Goal: Transaction & Acquisition: Purchase product/service

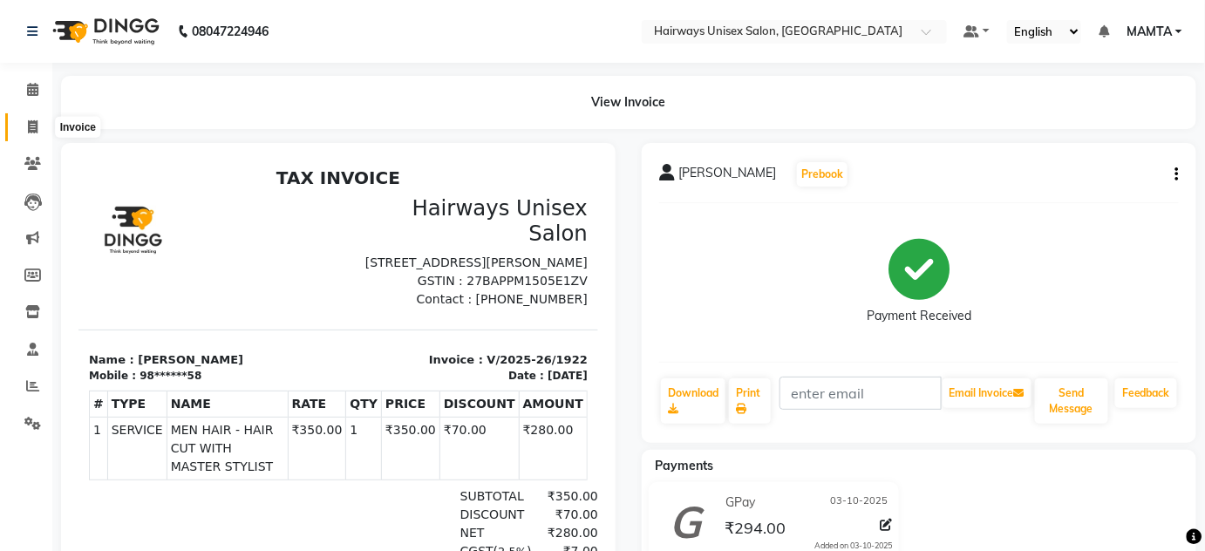
click at [31, 125] on icon at bounding box center [33, 126] width 10 height 13
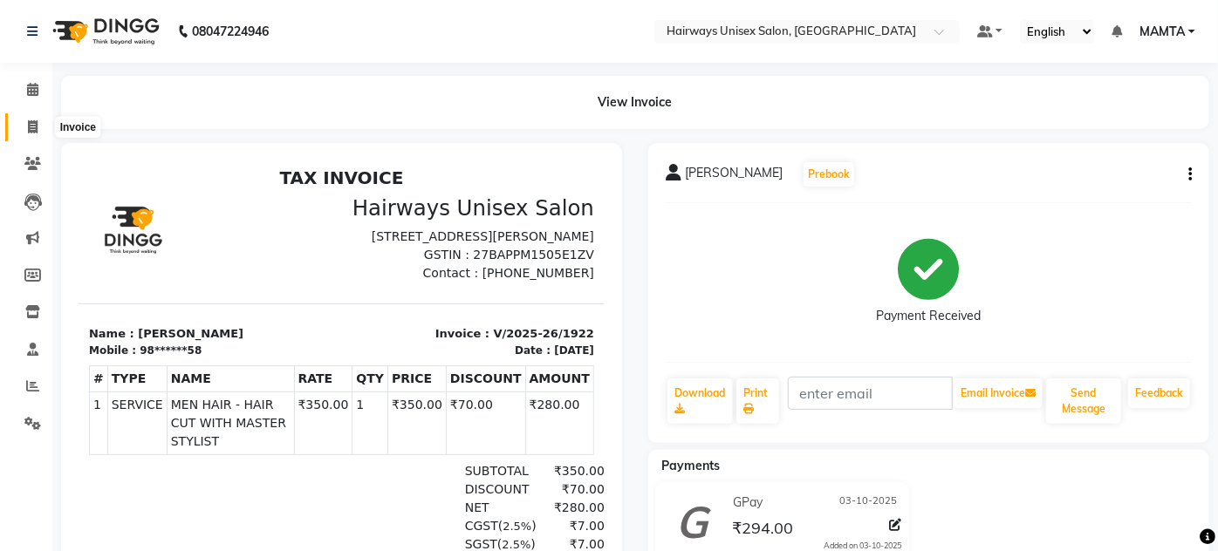
select select "8320"
select select "service"
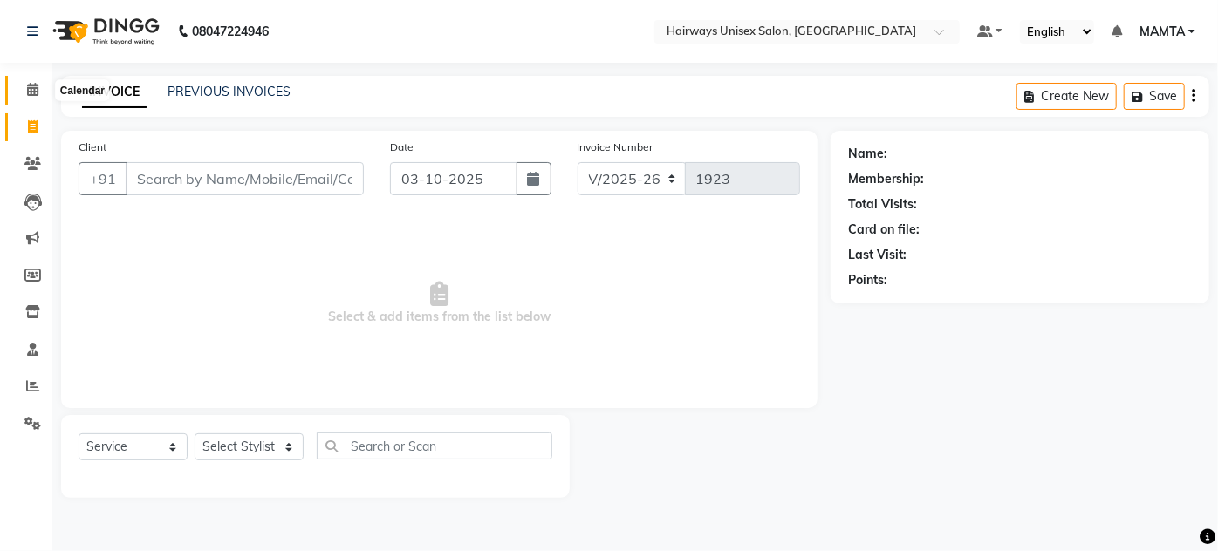
click at [30, 86] on icon at bounding box center [32, 89] width 11 height 13
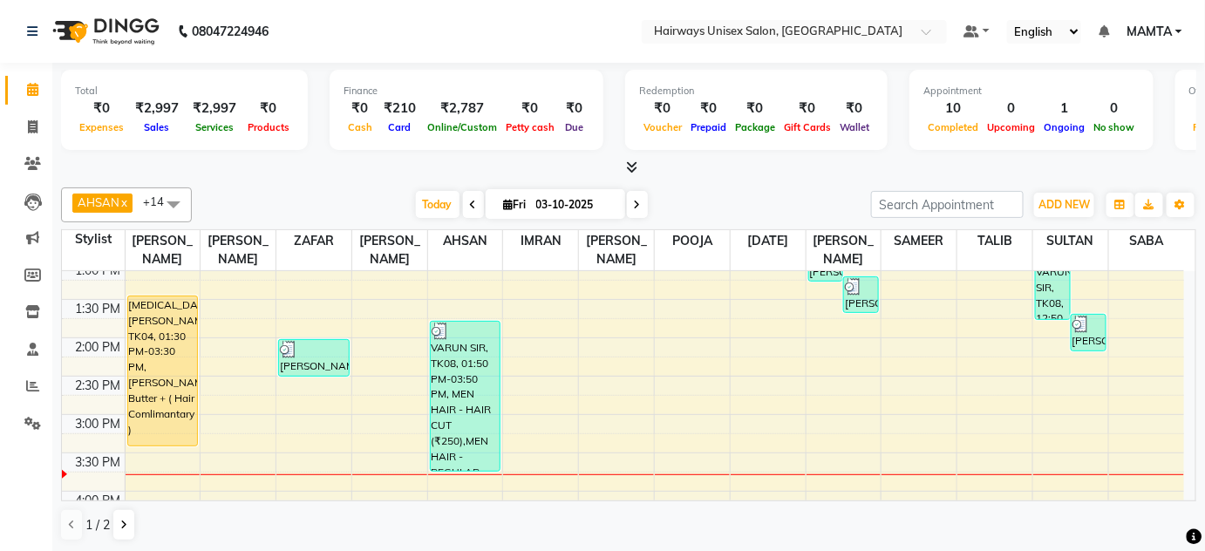
scroll to position [237, 0]
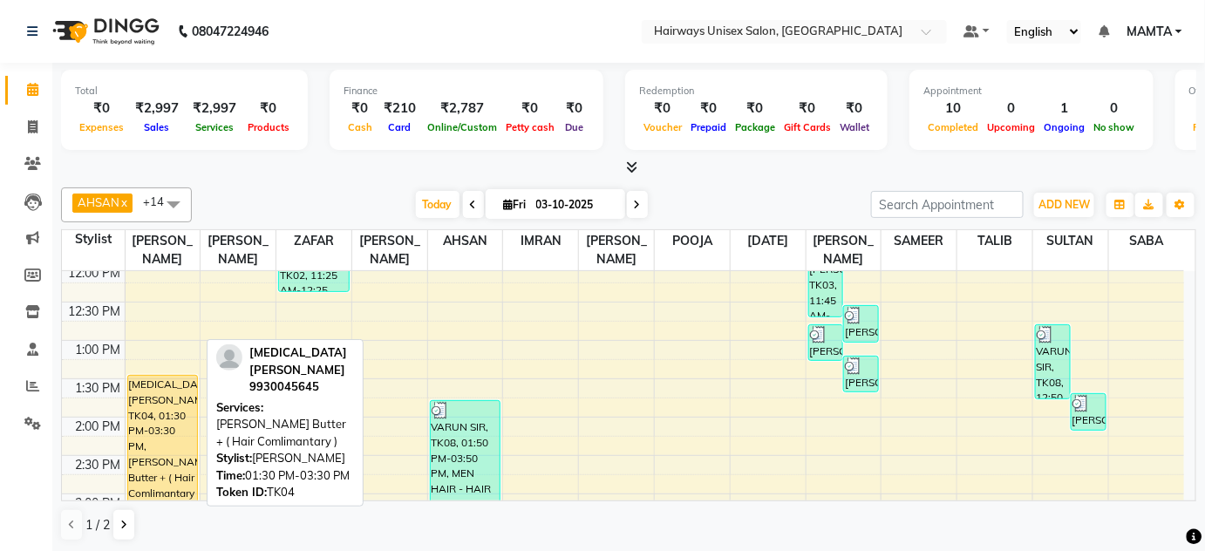
click at [167, 410] on div "[MEDICAL_DATA][PERSON_NAME], TK04, 01:30 PM-03:30 PM, [PERSON_NAME] Butter + ( …" at bounding box center [163, 450] width 70 height 149
select select "1"
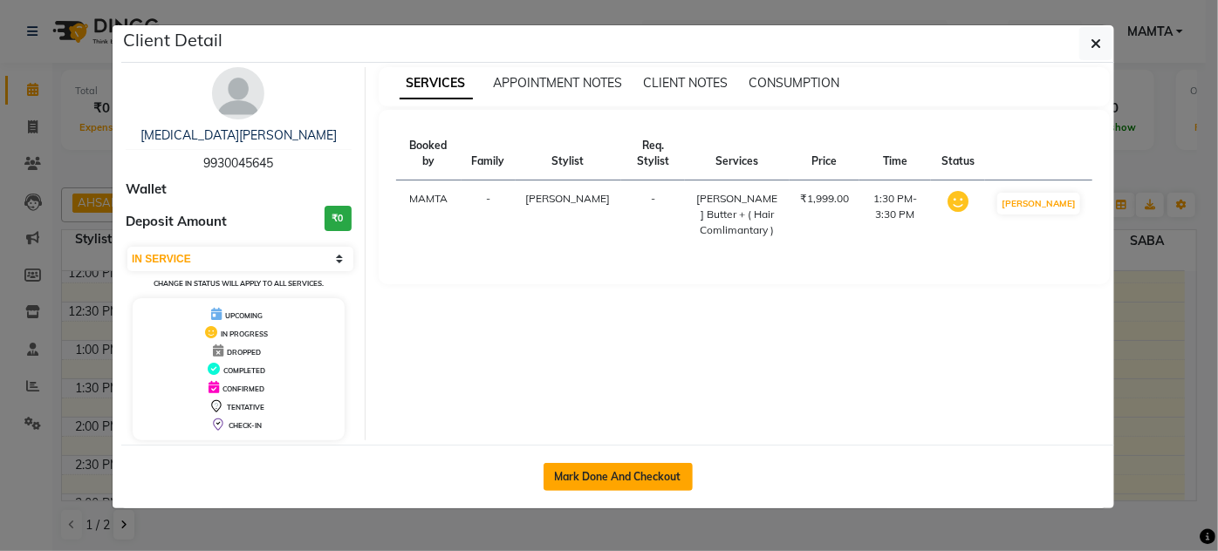
click at [616, 479] on button "Mark Done And Checkout" at bounding box center [617, 477] width 149 height 28
select select "8320"
select select "service"
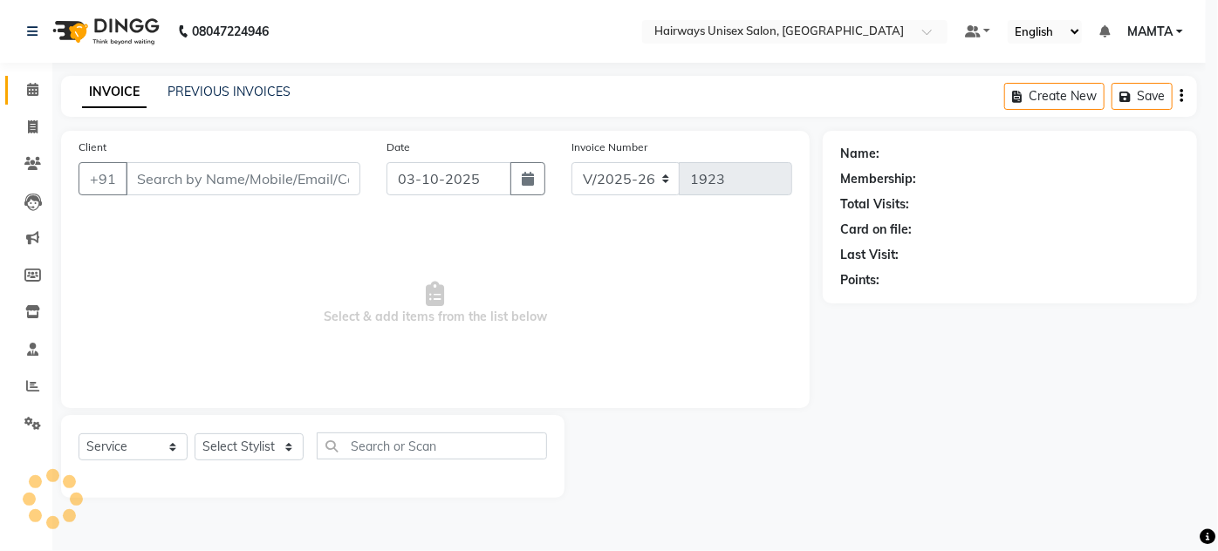
select select "3"
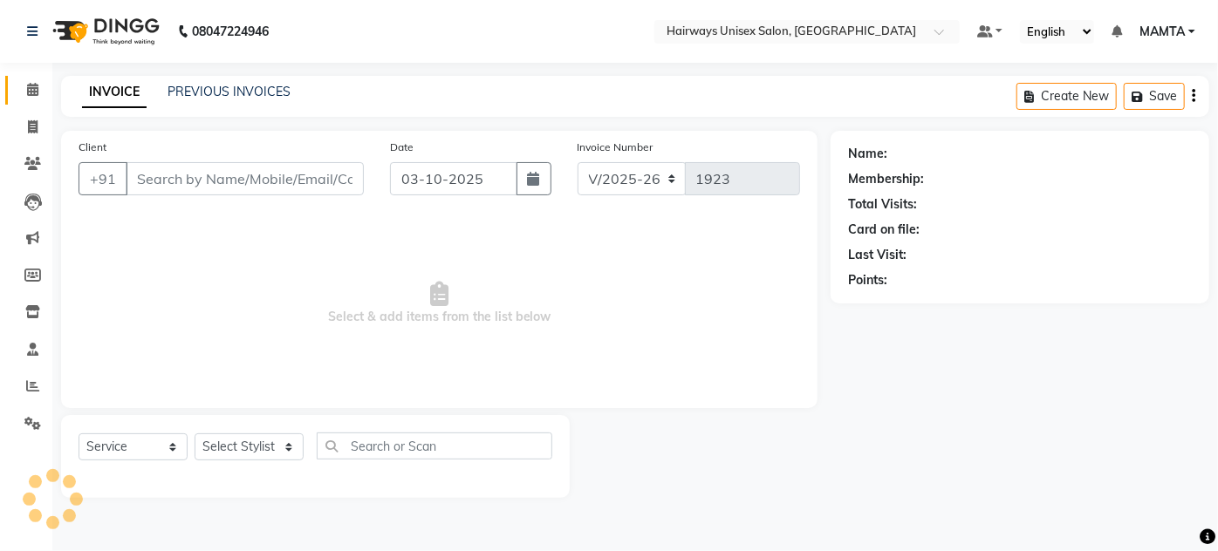
type input "99******45"
select select "80504"
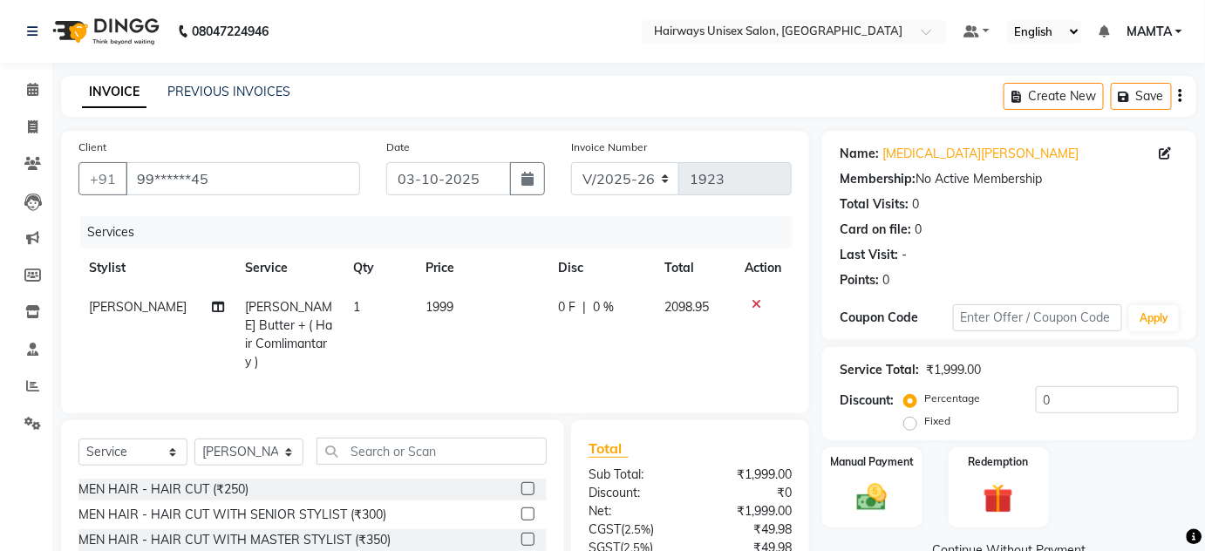
click at [155, 311] on span "[PERSON_NAME]" at bounding box center [138, 307] width 98 height 16
select select "80504"
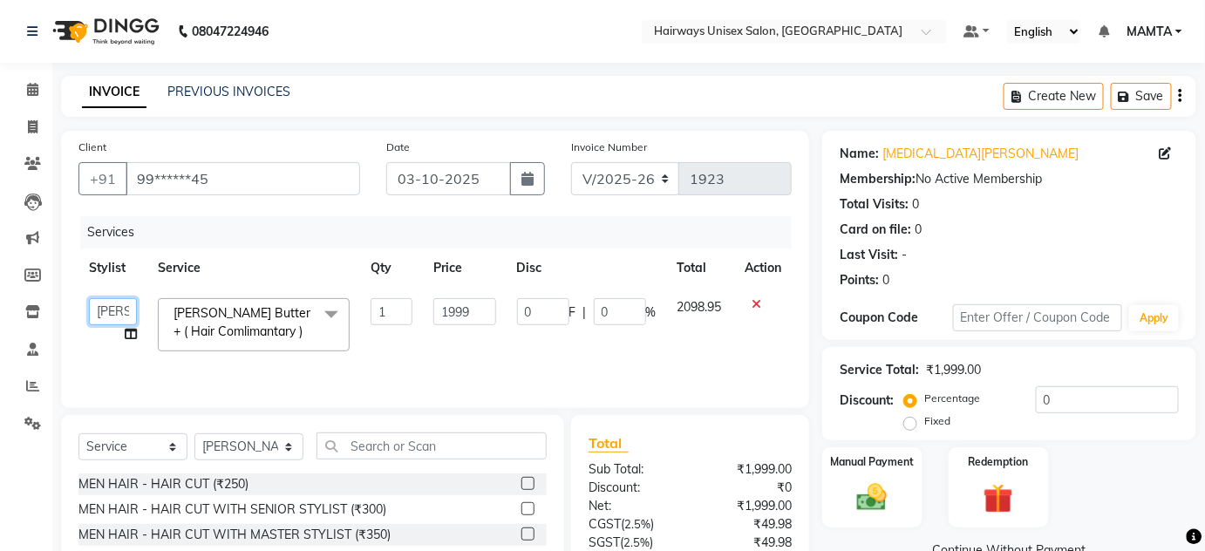
click at [131, 306] on select "[PERSON_NAME] [PERSON_NAME] [PERSON_NAME] MAMTA POOJA [PERSON_NAME][DATE] [PERS…" at bounding box center [113, 311] width 48 height 27
select select "81020"
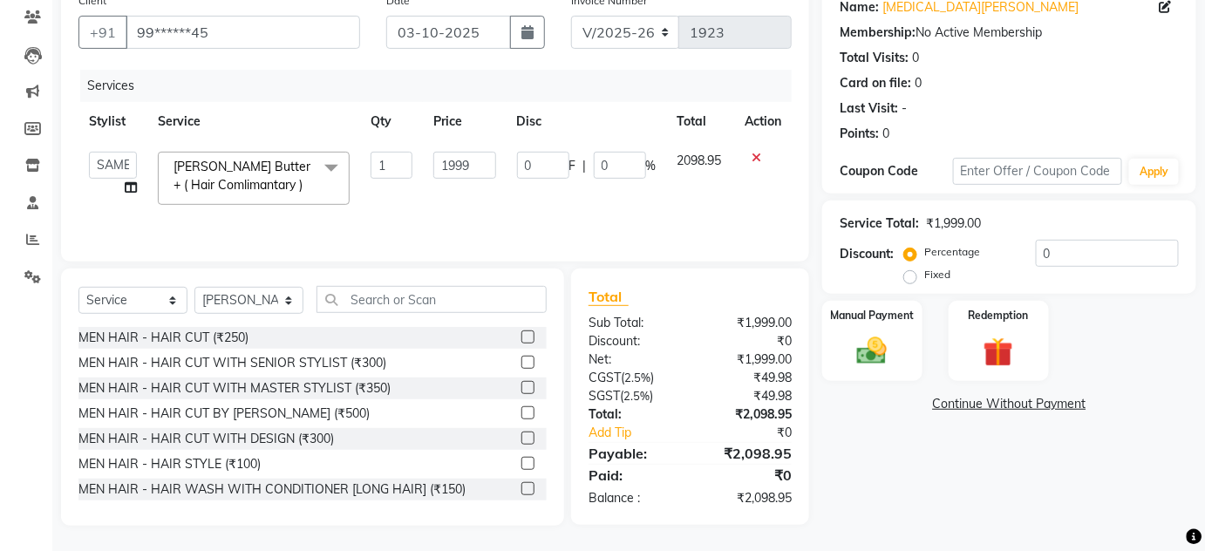
click at [888, 290] on div "Service Total: ₹1,999.00 Discount: Percentage Fixed 0" at bounding box center [1010, 247] width 374 height 93
click at [879, 340] on img at bounding box center [872, 351] width 51 height 36
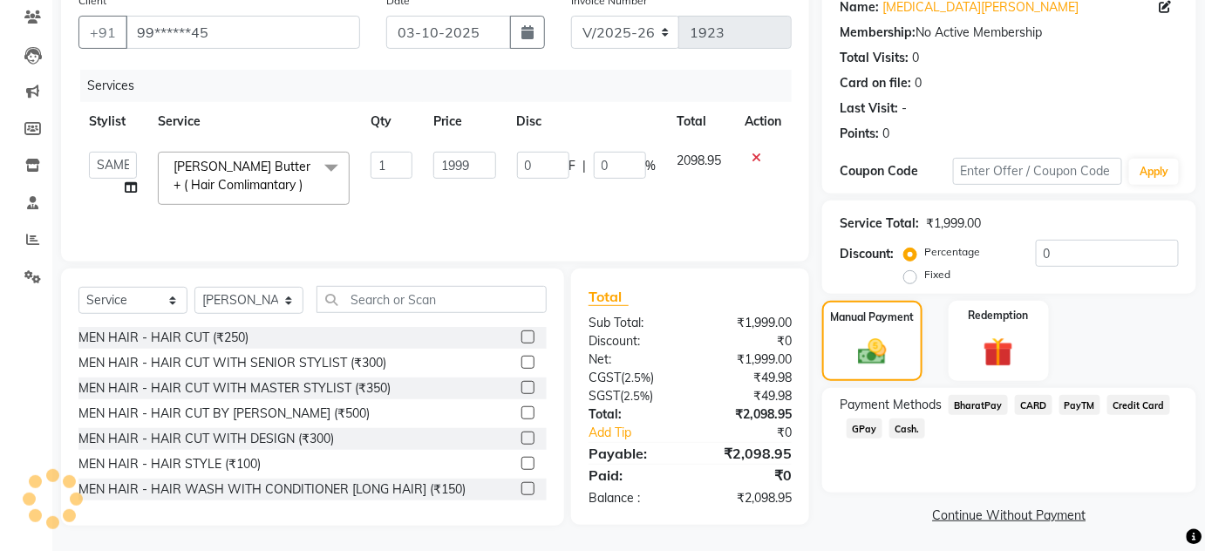
scroll to position [149, 0]
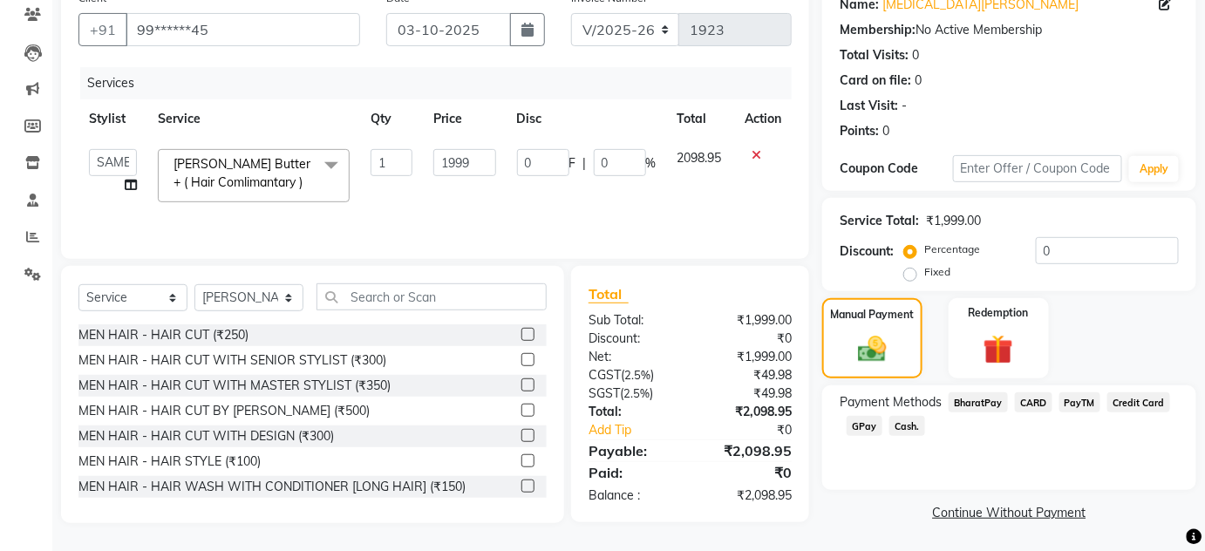
click at [858, 420] on span "GPay" at bounding box center [865, 426] width 36 height 20
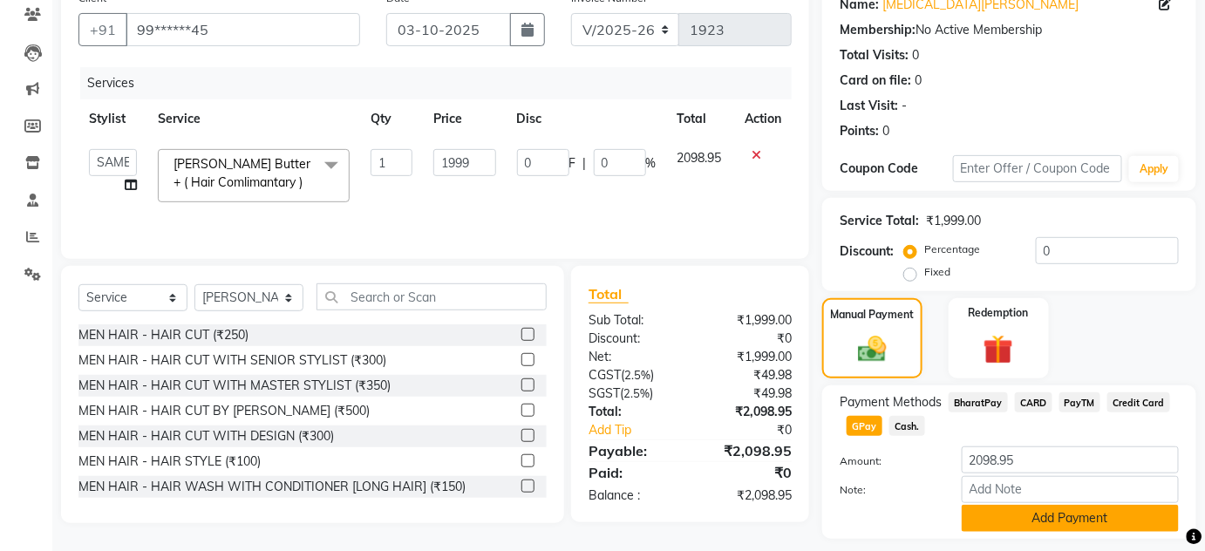
scroll to position [198, 0]
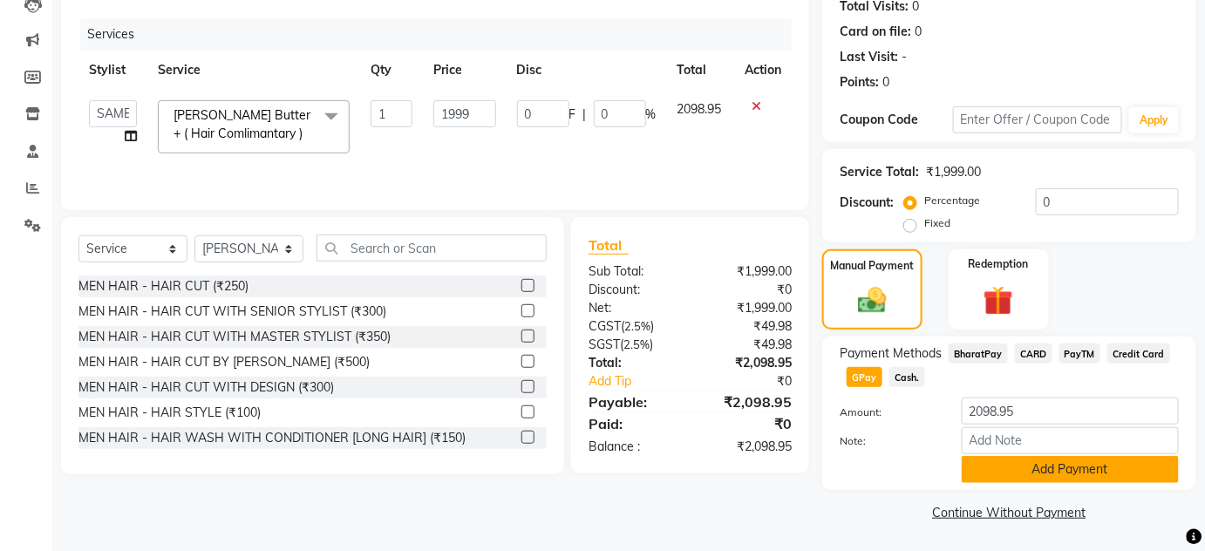
click at [1029, 474] on button "Add Payment" at bounding box center [1070, 469] width 217 height 27
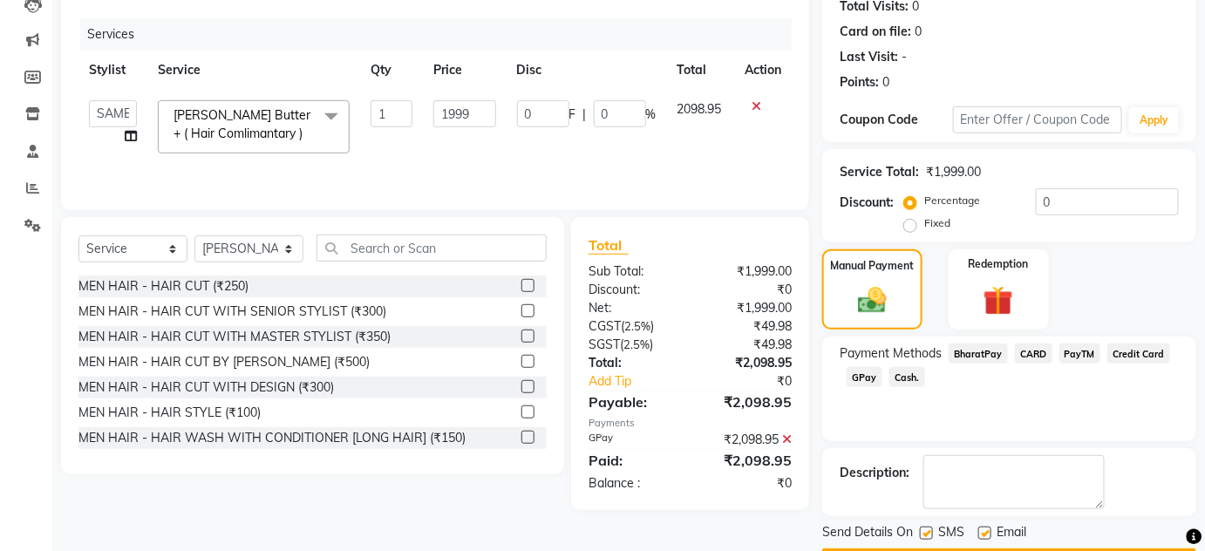
scroll to position [247, 0]
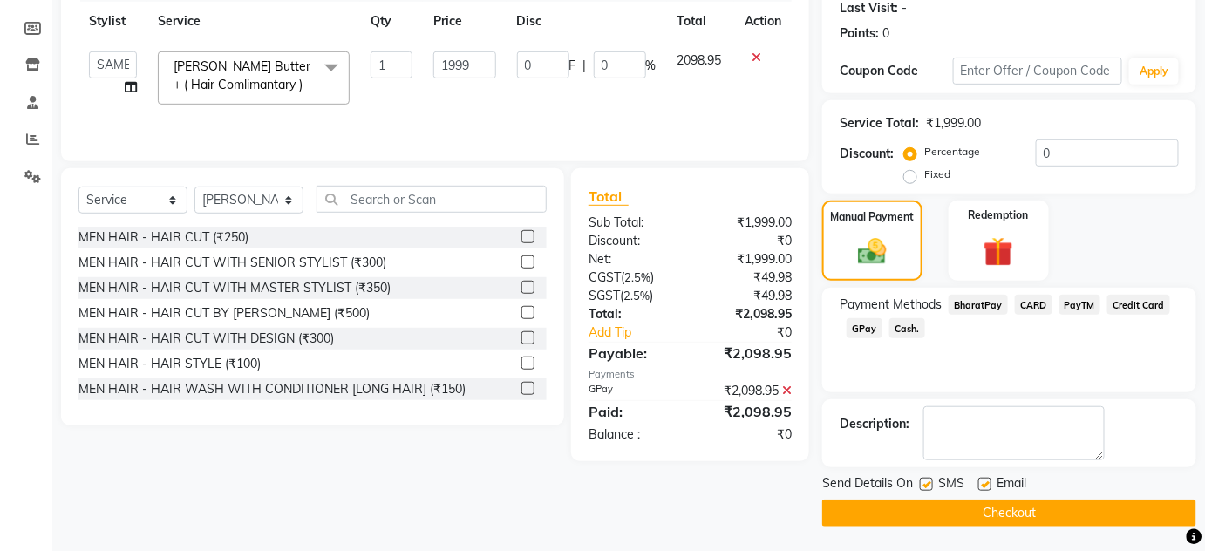
click at [974, 519] on button "Checkout" at bounding box center [1010, 513] width 374 height 27
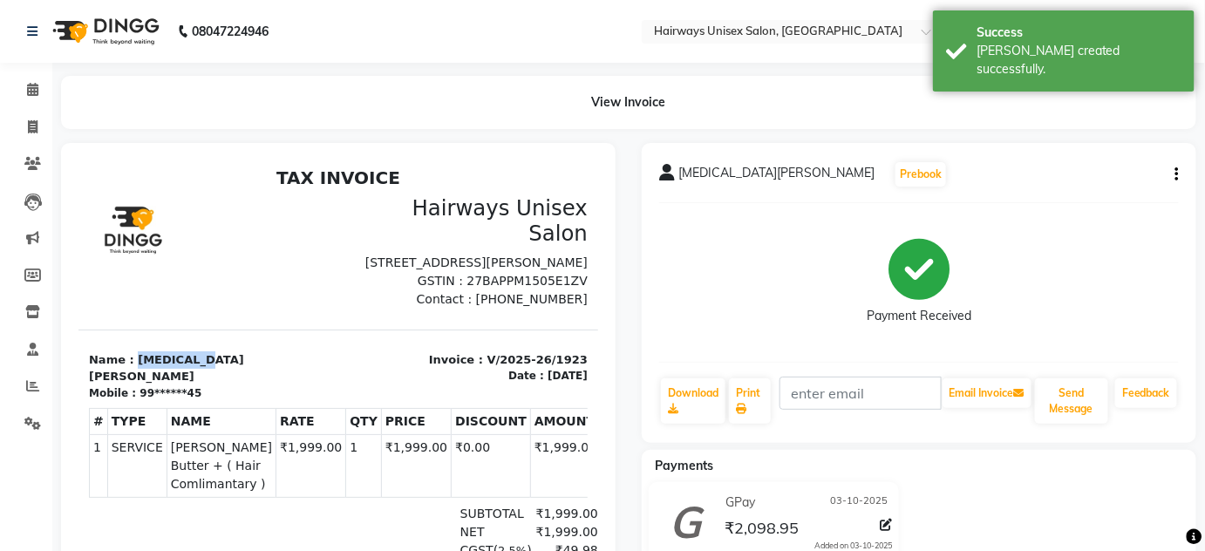
drag, startPoint x: 128, startPoint y: 371, endPoint x: 231, endPoint y: 365, distance: 103.1
click at [231, 365] on p "Name : [MEDICAL_DATA][PERSON_NAME]" at bounding box center [207, 368] width 239 height 34
copy p "[MEDICAL_DATA][PERSON_NAME]"
click at [39, 119] on span at bounding box center [32, 128] width 31 height 20
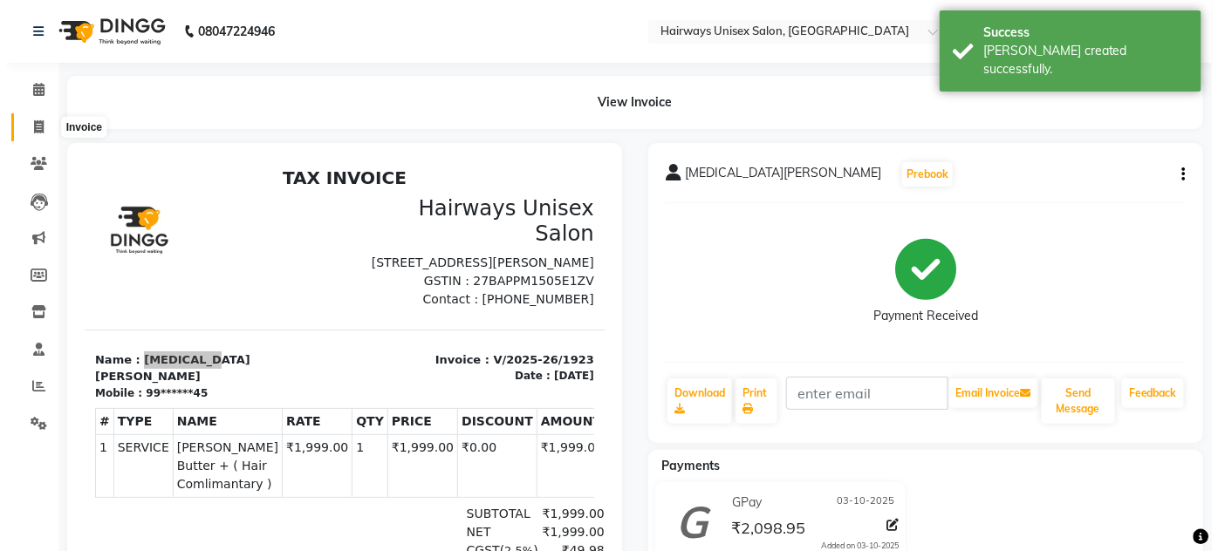
select select "8320"
select select "service"
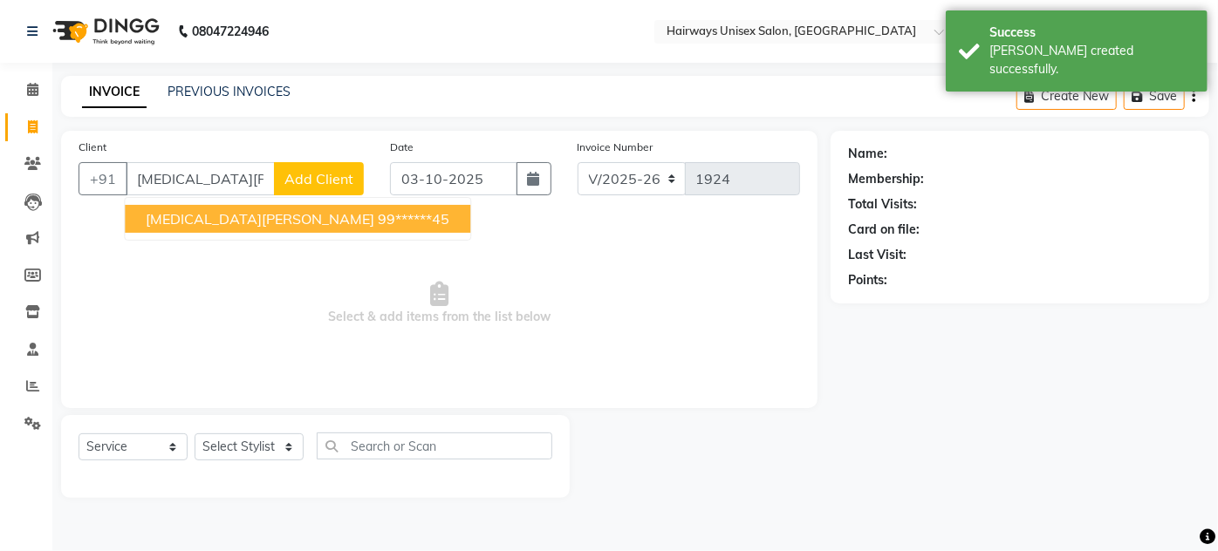
click at [184, 215] on span "[MEDICAL_DATA][PERSON_NAME]" at bounding box center [260, 218] width 229 height 17
type input "99******45"
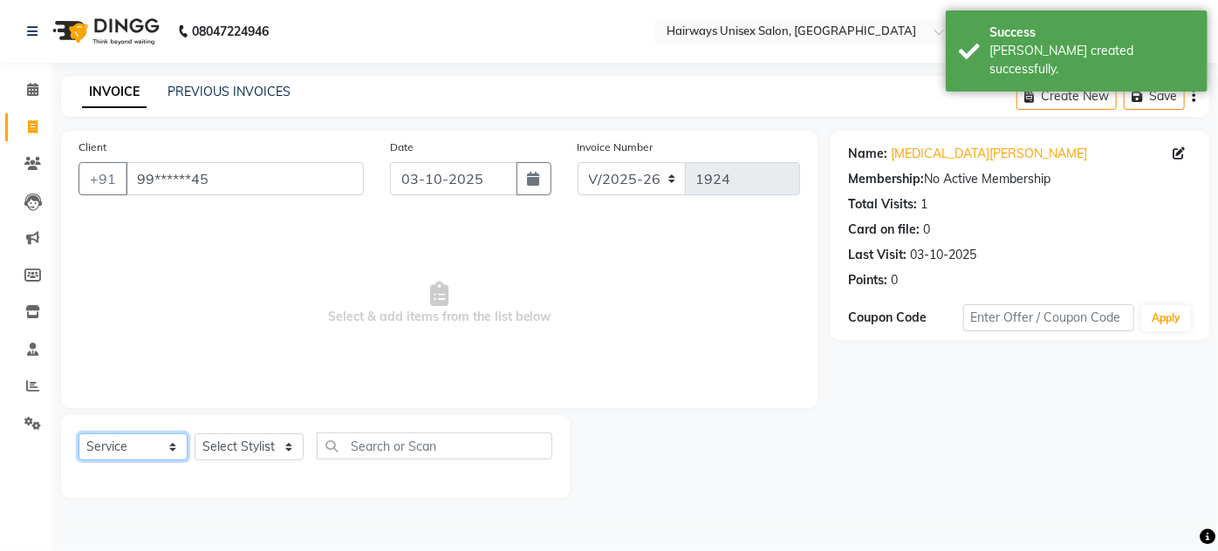
click at [127, 441] on select "Select Service Product Membership Package Voucher Prepaid Gift Card" at bounding box center [133, 447] width 109 height 27
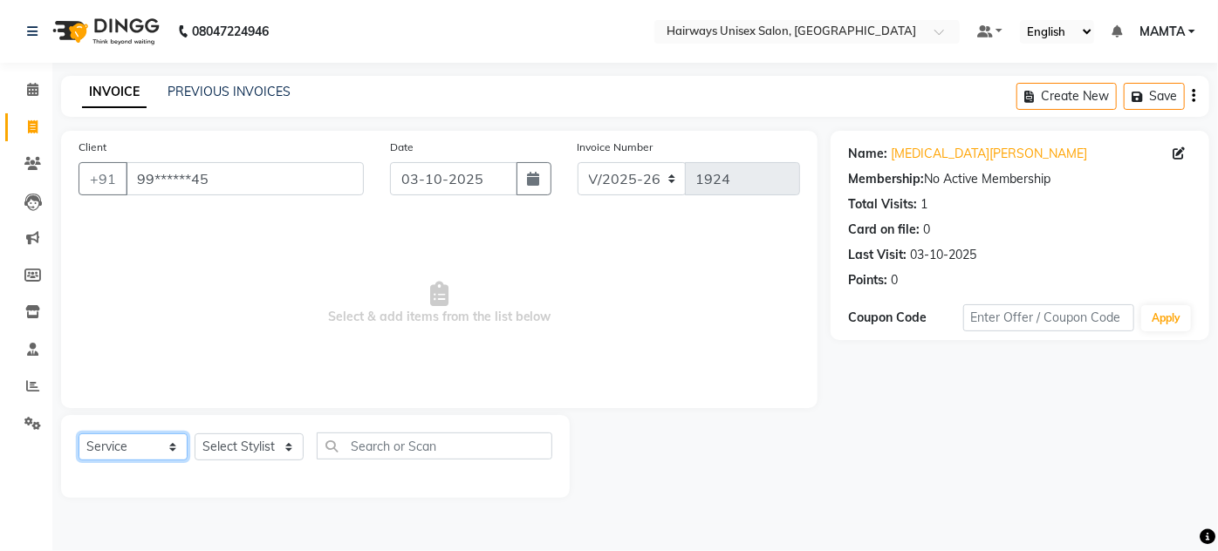
select select "membership"
click at [79, 434] on select "Select Service Product Membership Package Voucher Prepaid Gift Card" at bounding box center [133, 447] width 109 height 27
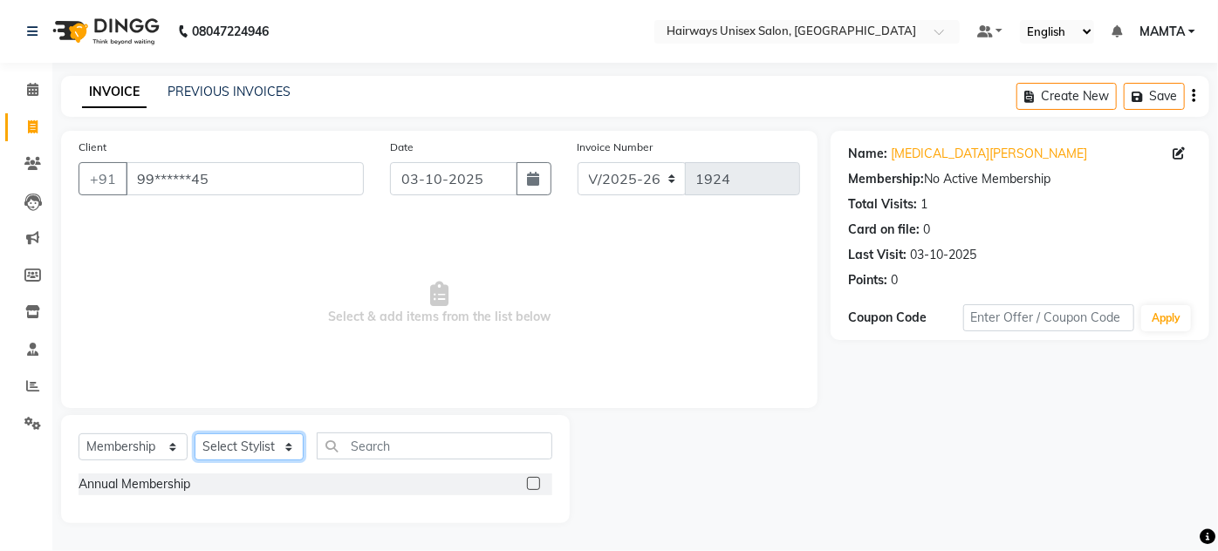
click at [221, 444] on select "Select Stylist [PERSON_NAME] [PERSON_NAME] [PERSON_NAME] MAMTA POOJA [PERSON_NA…" at bounding box center [249, 447] width 109 height 27
click at [195, 434] on select "Select Stylist [PERSON_NAME] [PERSON_NAME] [PERSON_NAME] MAMTA POOJA [PERSON_NA…" at bounding box center [249, 447] width 109 height 27
click at [223, 454] on select "Select Stylist [PERSON_NAME] [PERSON_NAME] [PERSON_NAME] MAMTA POOJA [PERSON_NA…" at bounding box center [249, 447] width 109 height 27
select select "80493"
click at [195, 434] on select "Select Stylist [PERSON_NAME] [PERSON_NAME] [PERSON_NAME] MAMTA POOJA [PERSON_NA…" at bounding box center [249, 447] width 109 height 27
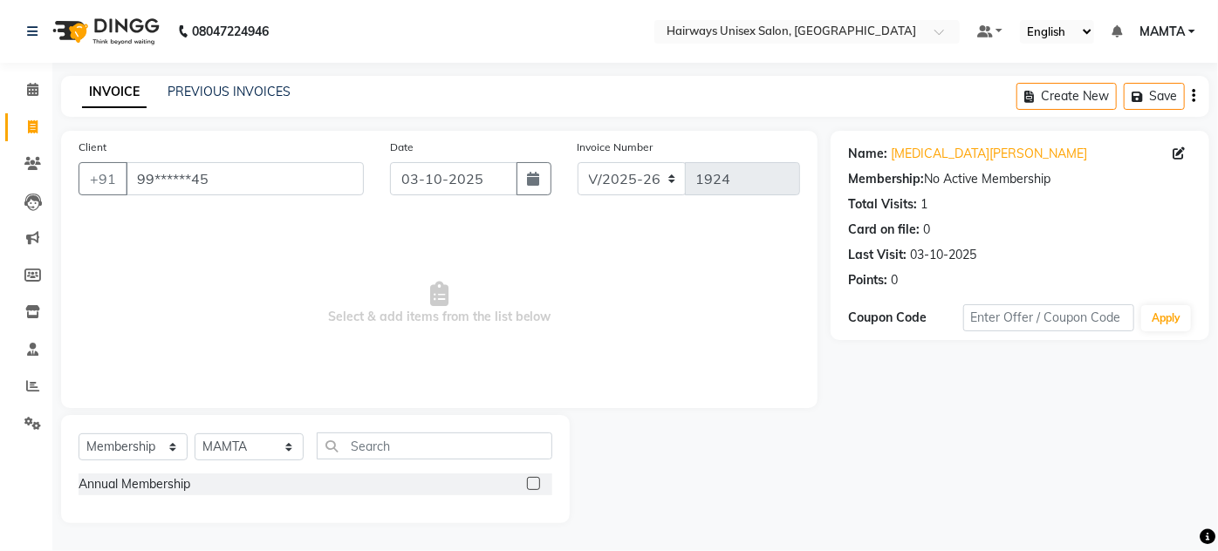
click at [541, 485] on div at bounding box center [539, 485] width 25 height 22
click at [615, 178] on select "INV/25-26 V/2025-26" at bounding box center [631, 178] width 109 height 33
select select "8645"
click at [577, 162] on select "INV/25-26 V/2025-26" at bounding box center [631, 178] width 109 height 33
type input "0874"
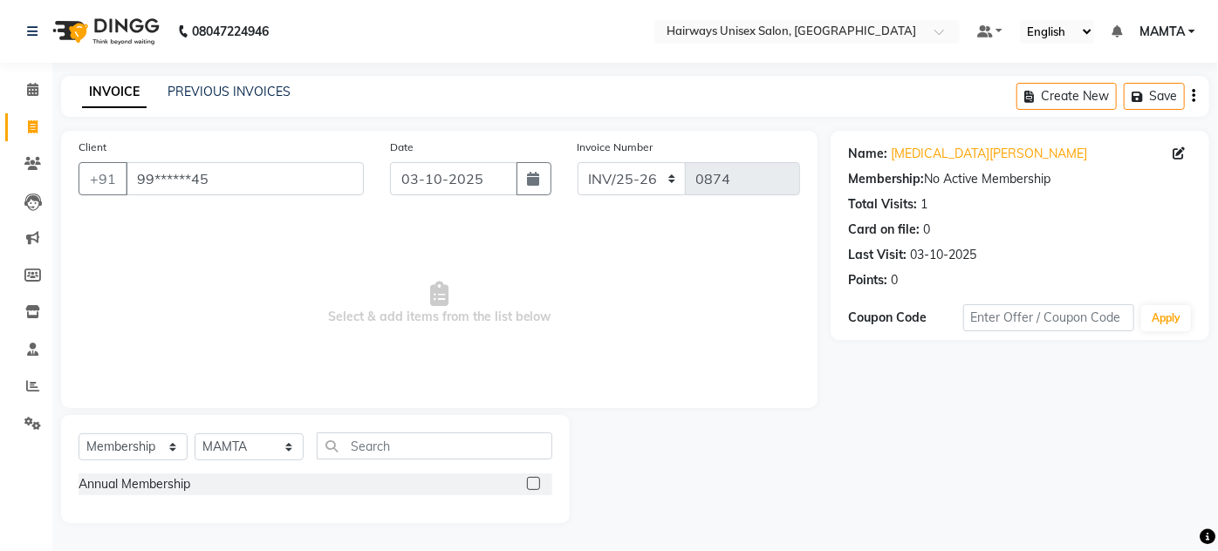
click at [1190, 97] on div "Create New Save" at bounding box center [1112, 96] width 193 height 41
click at [1192, 97] on icon "button" at bounding box center [1192, 96] width 3 height 1
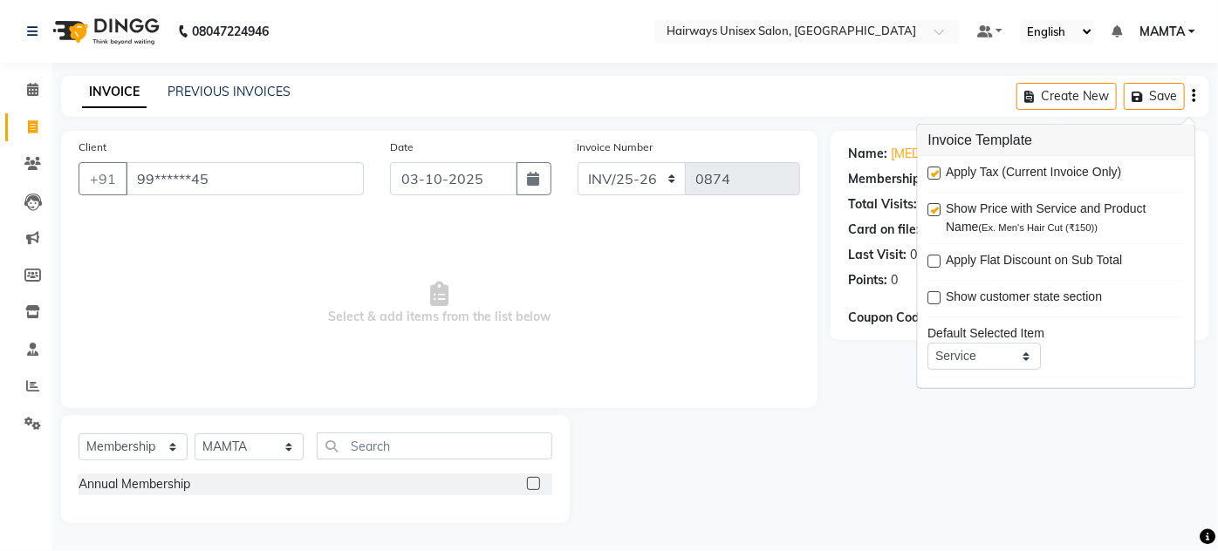
click at [933, 167] on label at bounding box center [934, 173] width 13 height 13
click at [933, 168] on input "checkbox" at bounding box center [933, 173] width 11 height 11
checkbox input "false"
click at [814, 108] on div "INVOICE PREVIOUS INVOICES Create New Save" at bounding box center [635, 96] width 1148 height 41
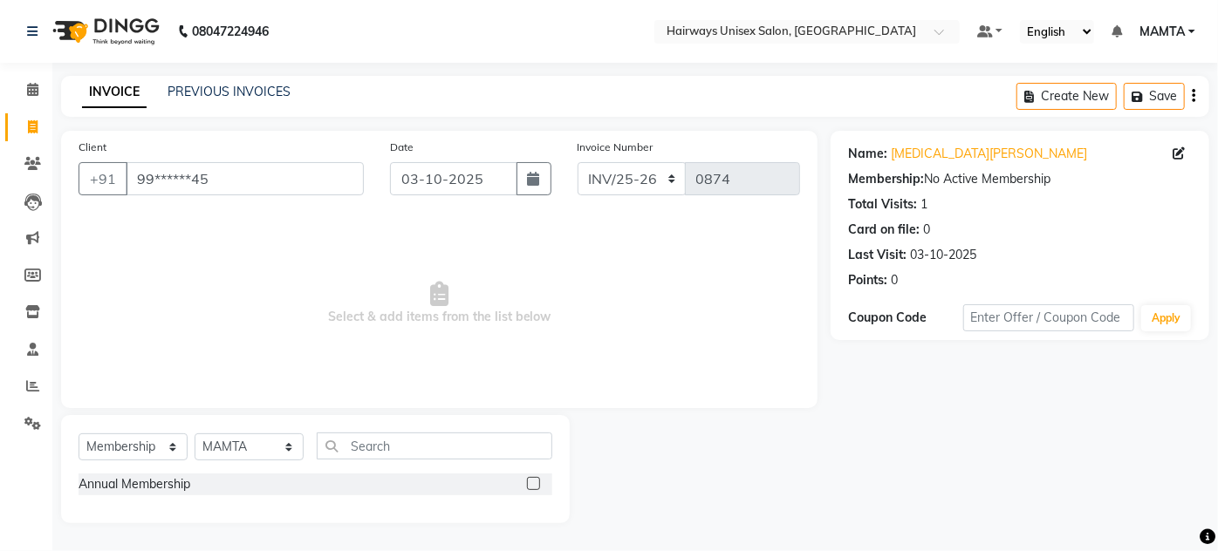
click at [532, 488] on label at bounding box center [533, 483] width 13 height 13
click at [532, 488] on input "checkbox" at bounding box center [532, 484] width 11 height 11
select select "select"
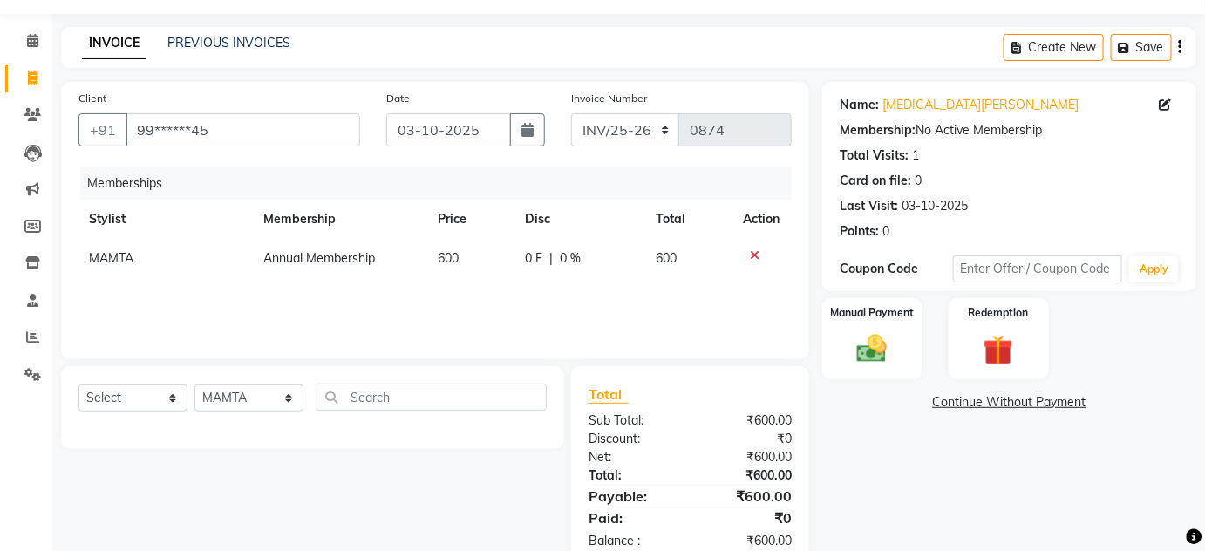
scroll to position [91, 0]
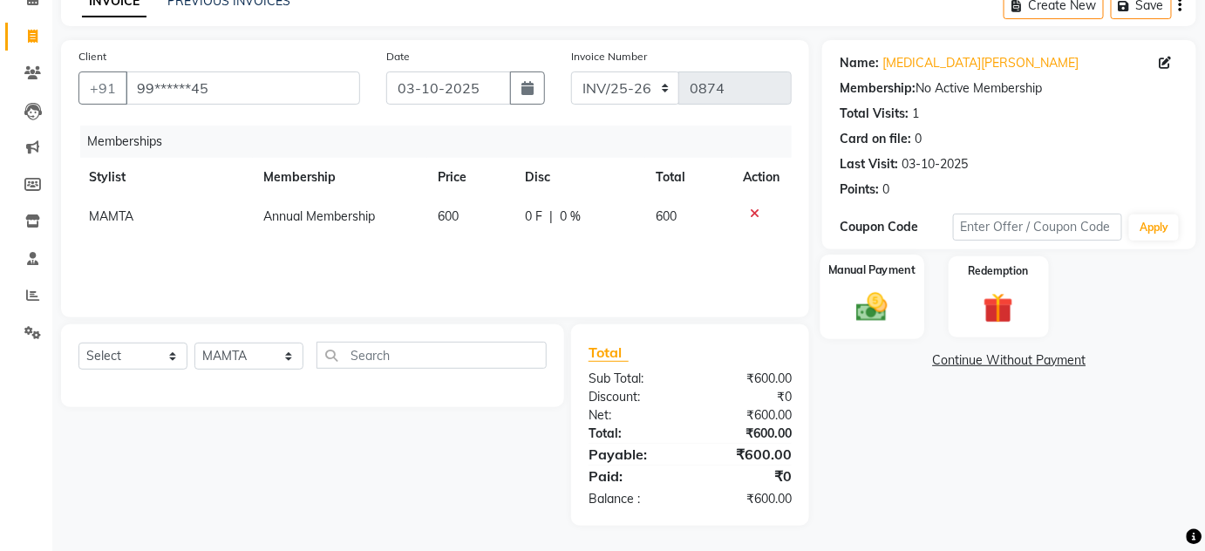
click at [877, 310] on img at bounding box center [872, 308] width 51 height 36
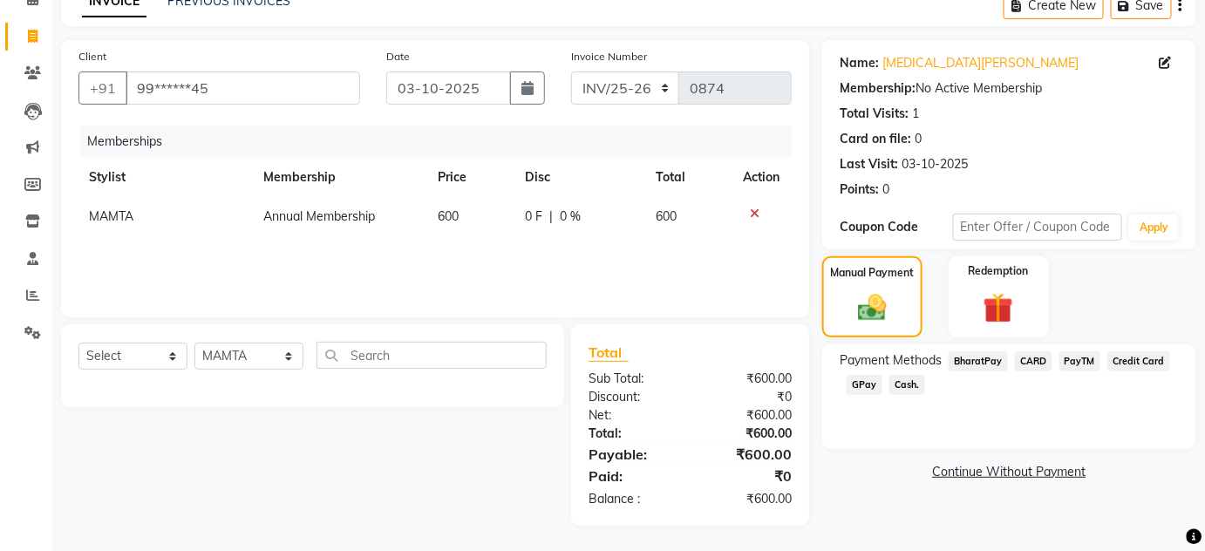
click at [915, 389] on span "Cash." at bounding box center [908, 385] width 36 height 20
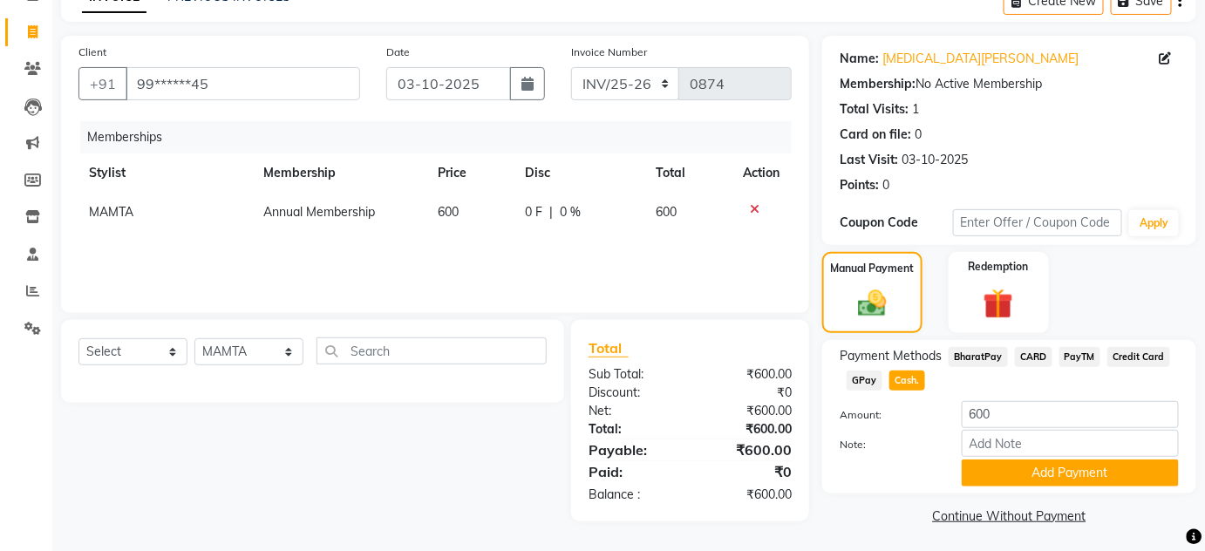
scroll to position [98, 0]
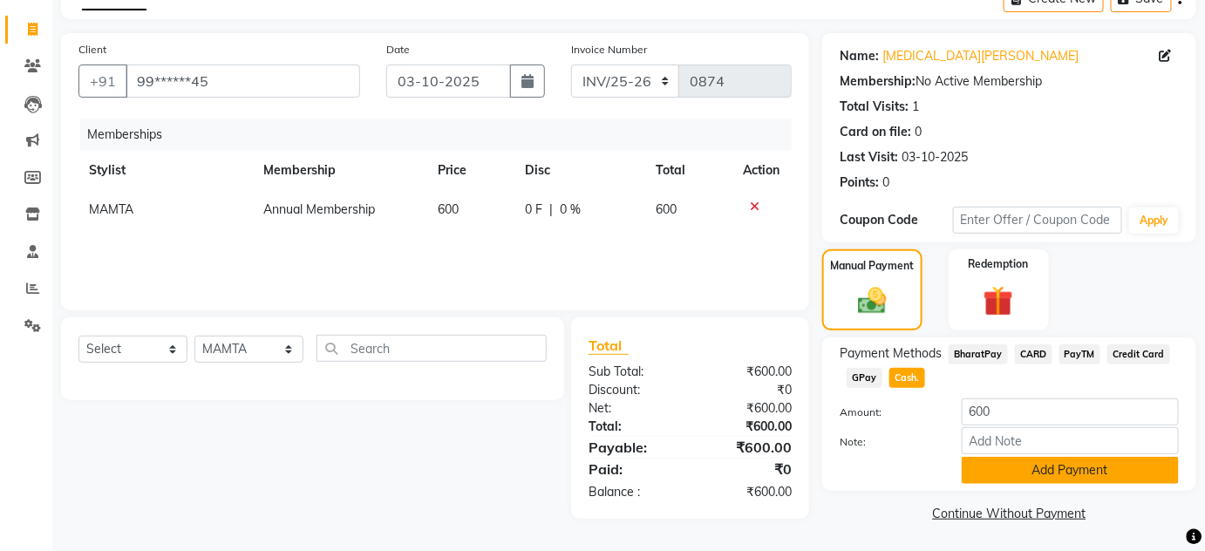
click at [1001, 459] on button "Add Payment" at bounding box center [1070, 470] width 217 height 27
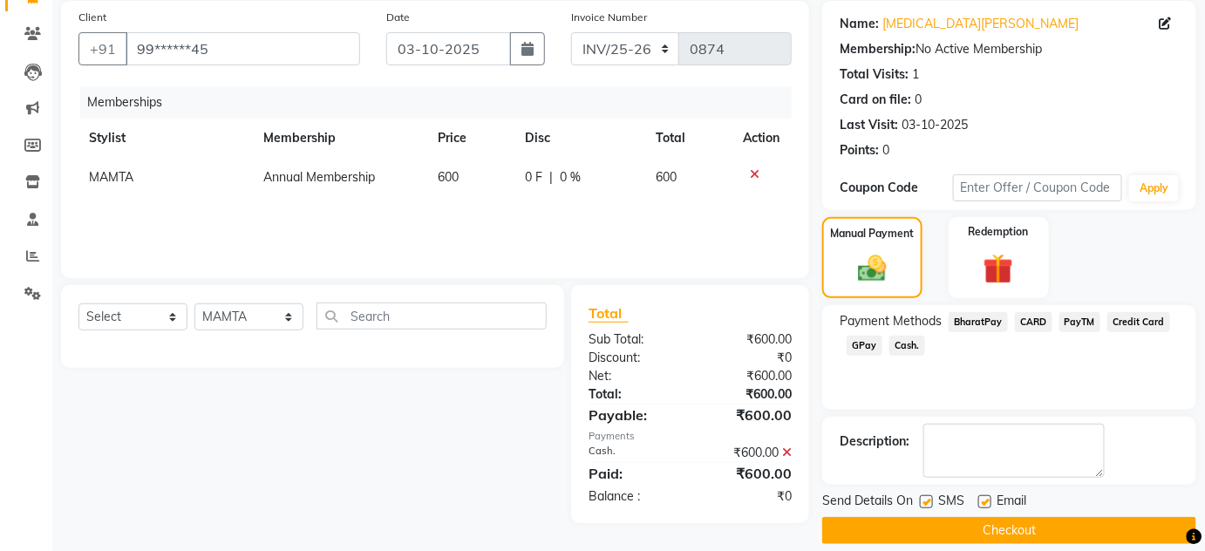
scroll to position [147, 0]
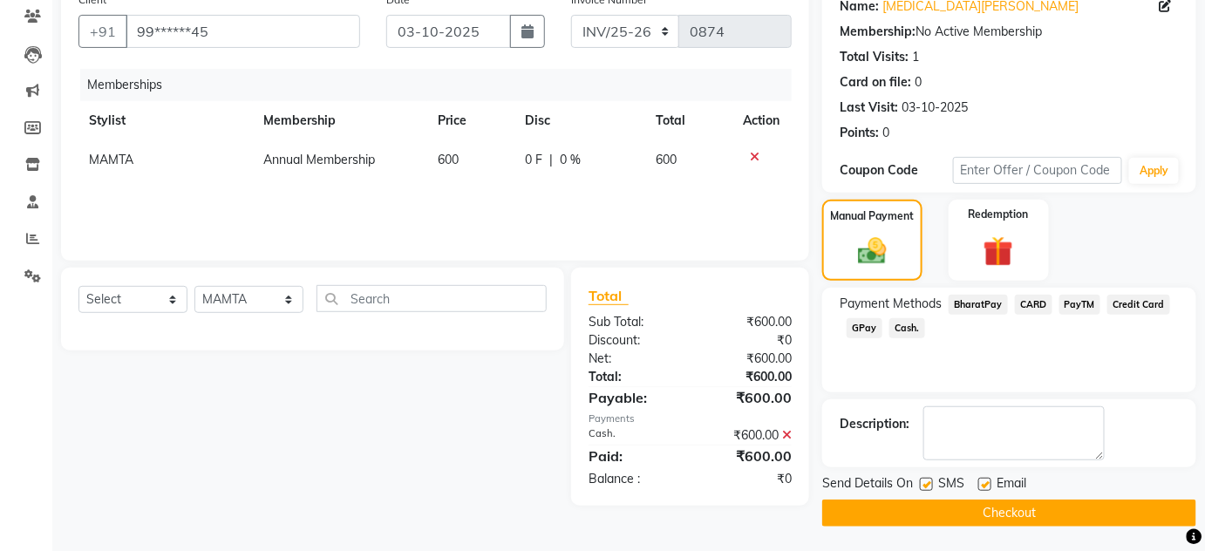
click at [947, 509] on button "Checkout" at bounding box center [1010, 513] width 374 height 27
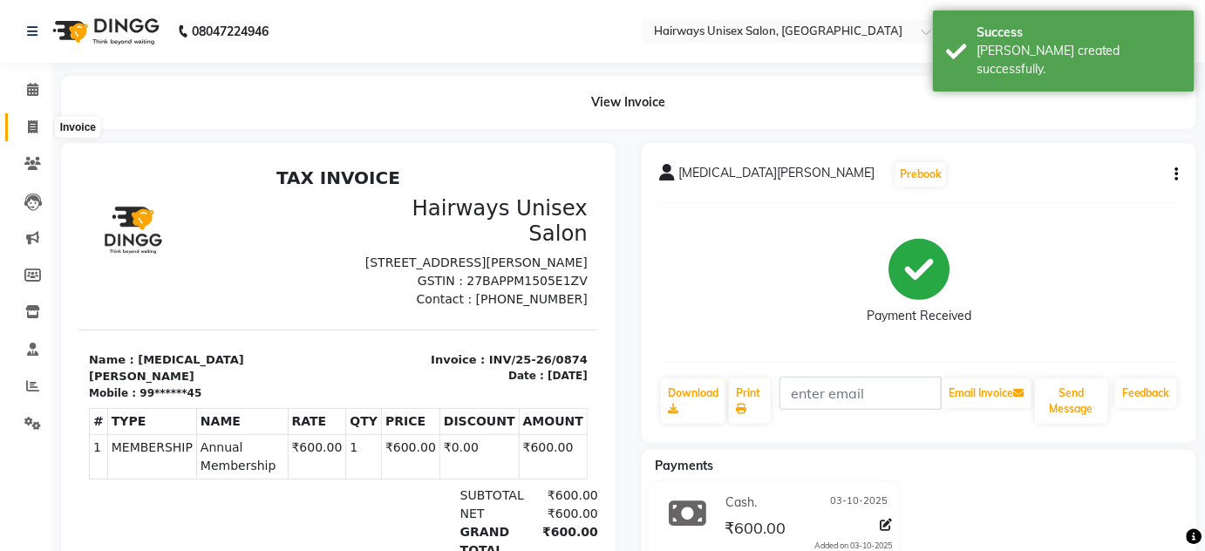
click at [34, 127] on icon at bounding box center [33, 126] width 10 height 13
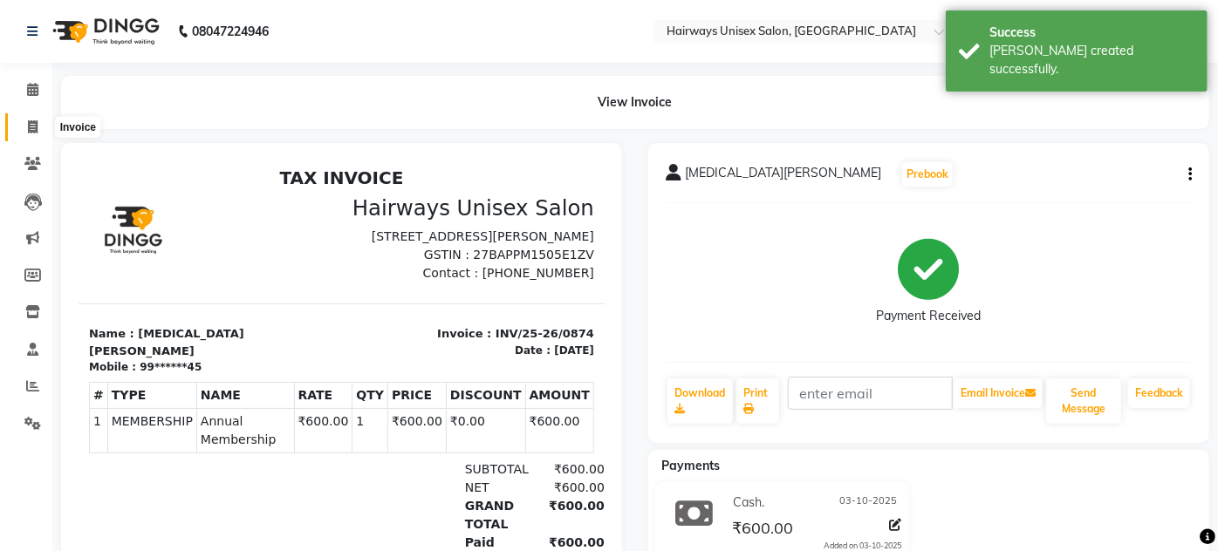
select select "8320"
select select "service"
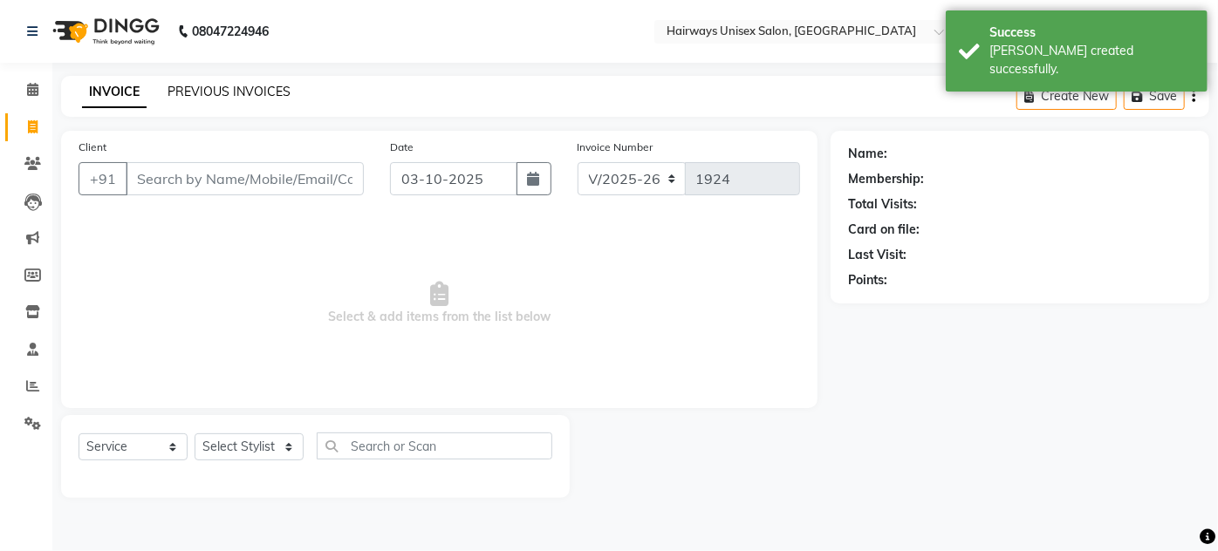
click at [216, 91] on link "PREVIOUS INVOICES" at bounding box center [228, 92] width 123 height 16
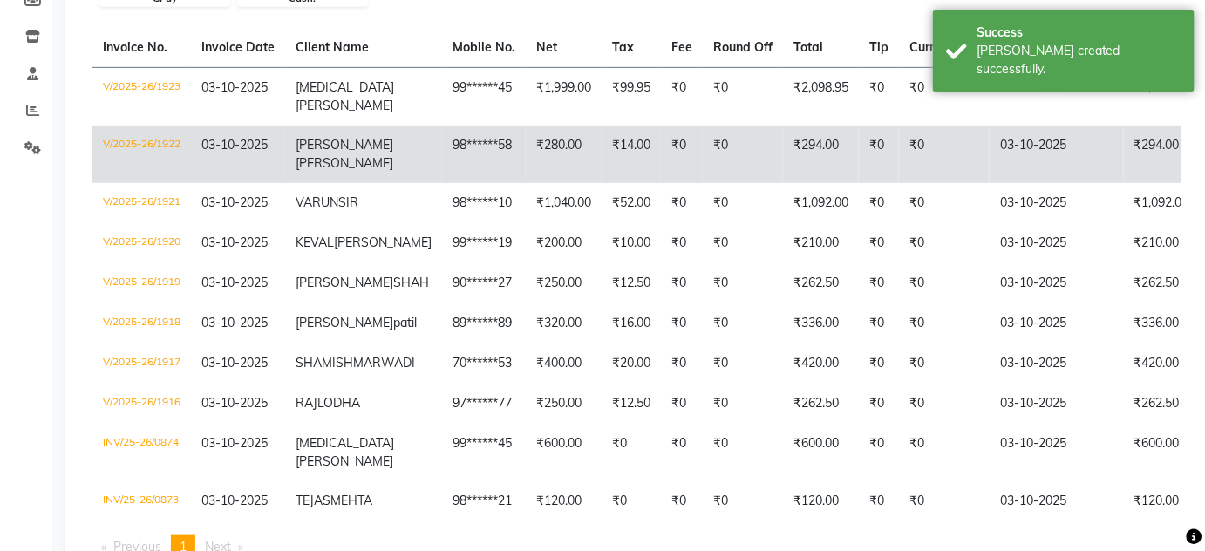
scroll to position [237, 0]
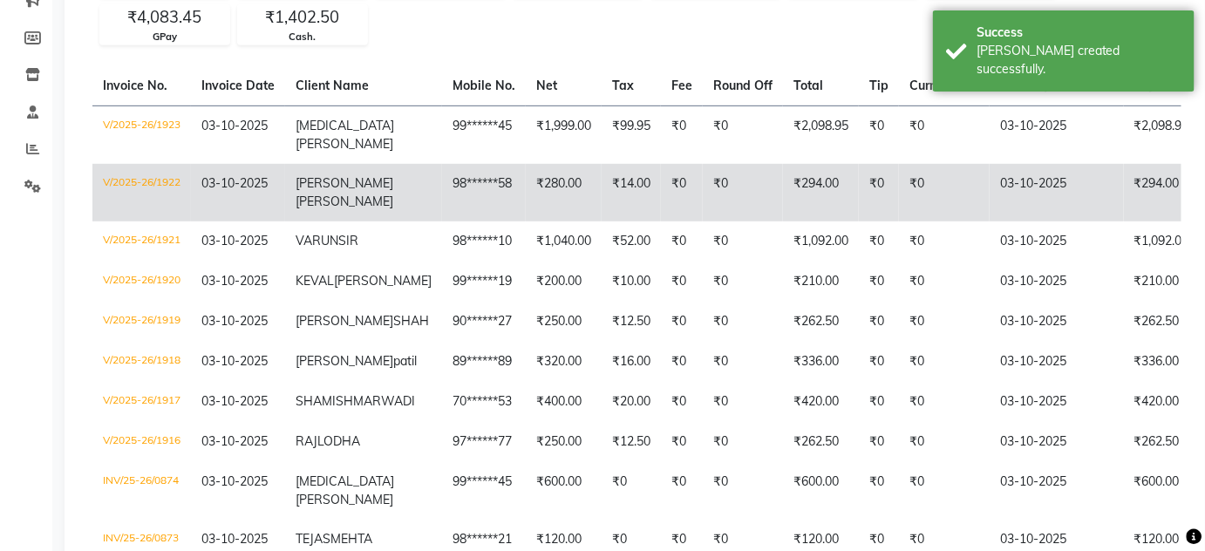
click at [318, 173] on td "[PERSON_NAME]" at bounding box center [363, 193] width 157 height 58
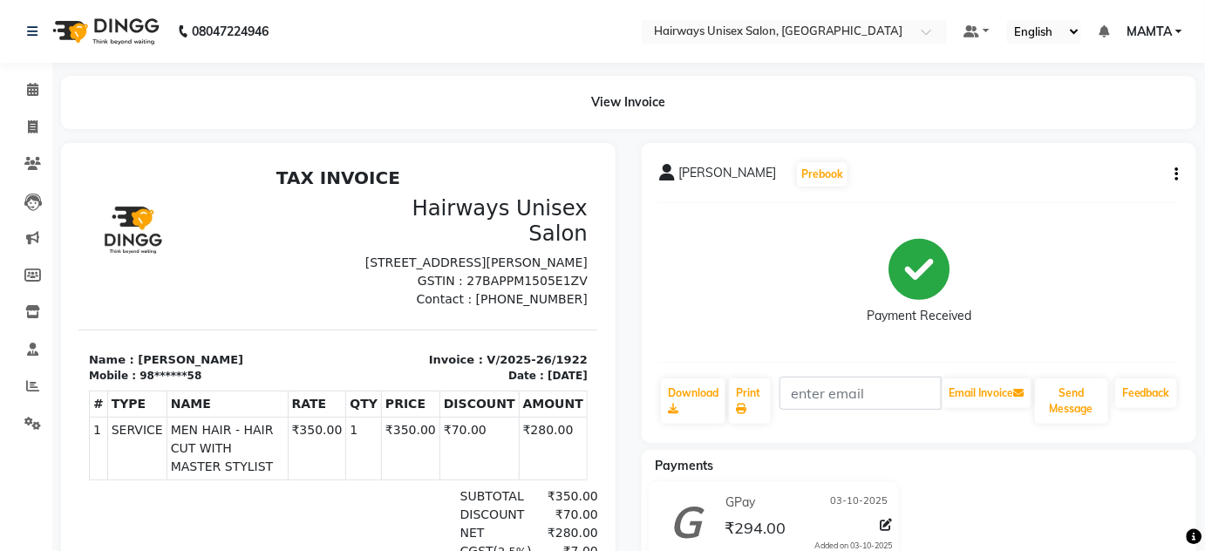
drag, startPoint x: 125, startPoint y: 368, endPoint x: 271, endPoint y: 361, distance: 146.7
click at [271, 361] on p "Name : [PERSON_NAME]" at bounding box center [207, 359] width 239 height 17
copy p "[PERSON_NAME]"
click at [31, 129] on icon at bounding box center [33, 126] width 10 height 13
select select "8320"
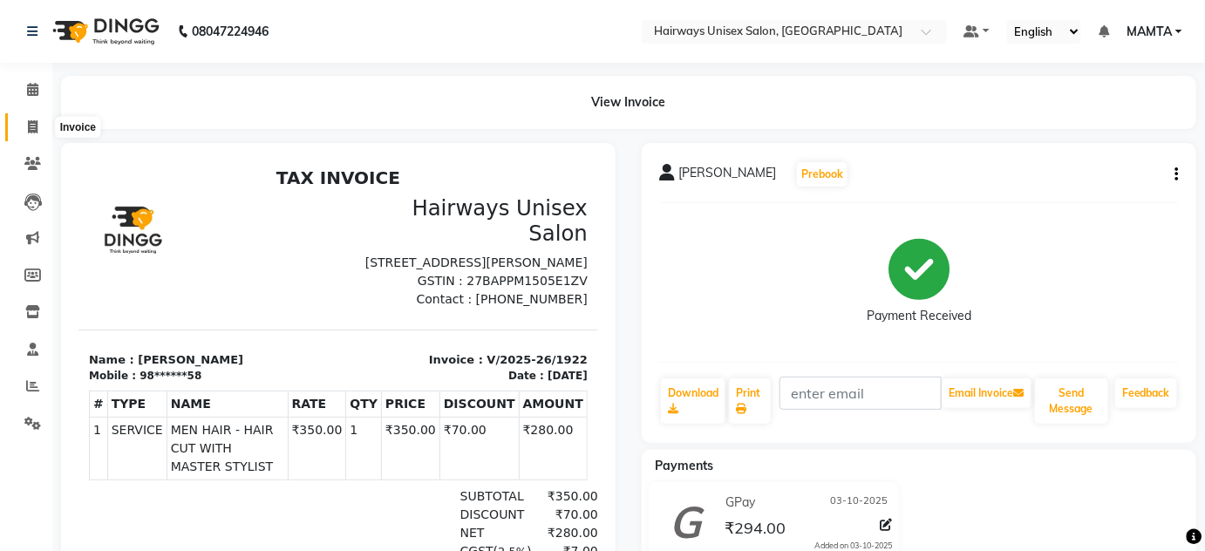
select select "service"
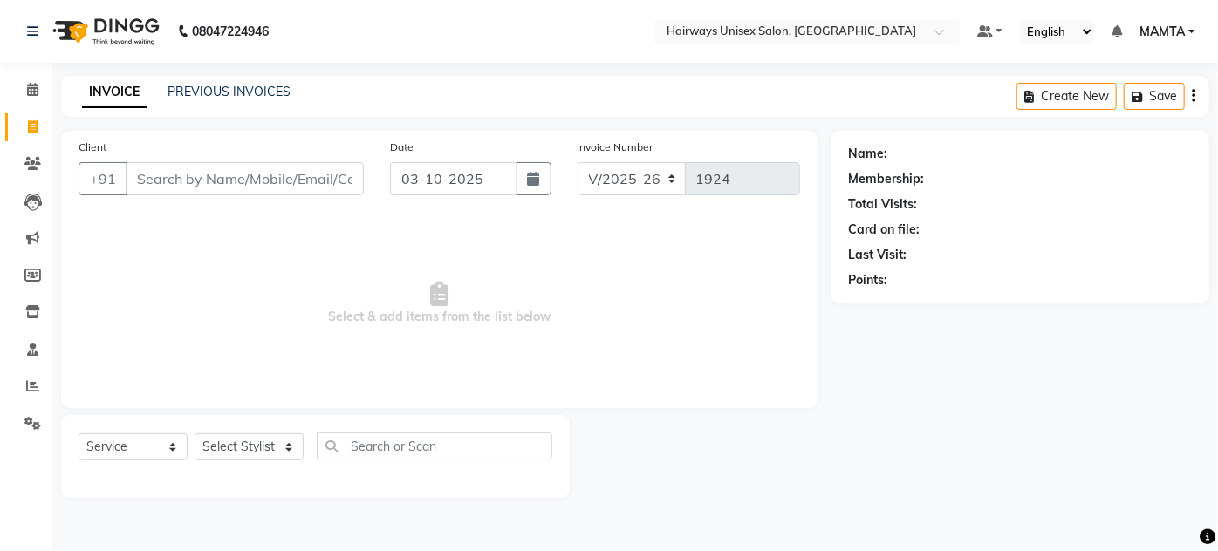
click at [242, 174] on input "Client" at bounding box center [245, 178] width 238 height 33
type input "V"
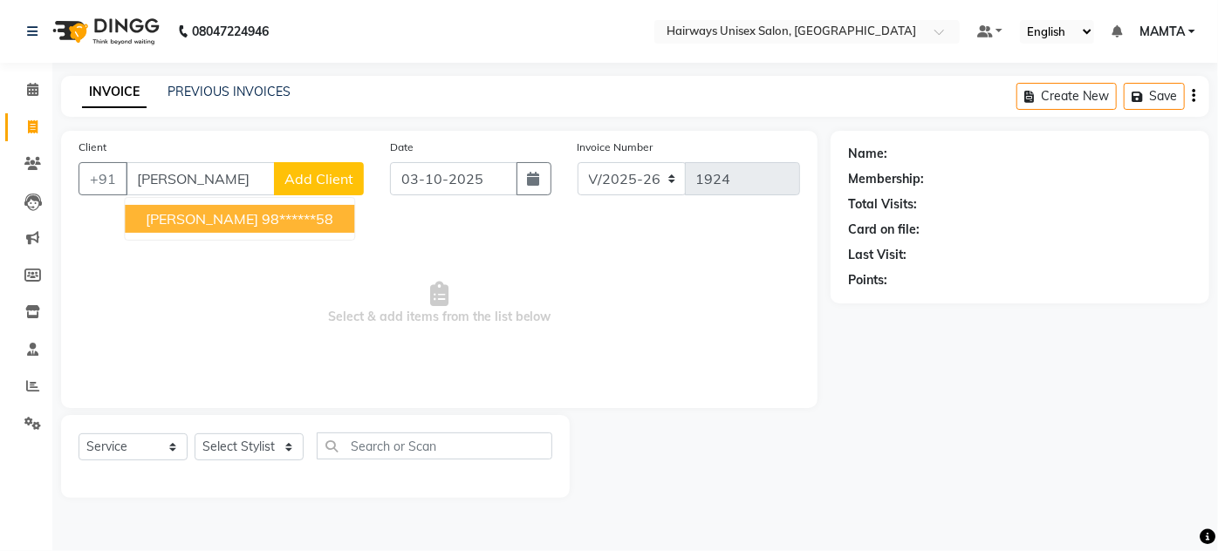
click at [265, 229] on button "DHAVAL JESWANI 98******58" at bounding box center [239, 219] width 229 height 28
type input "98******58"
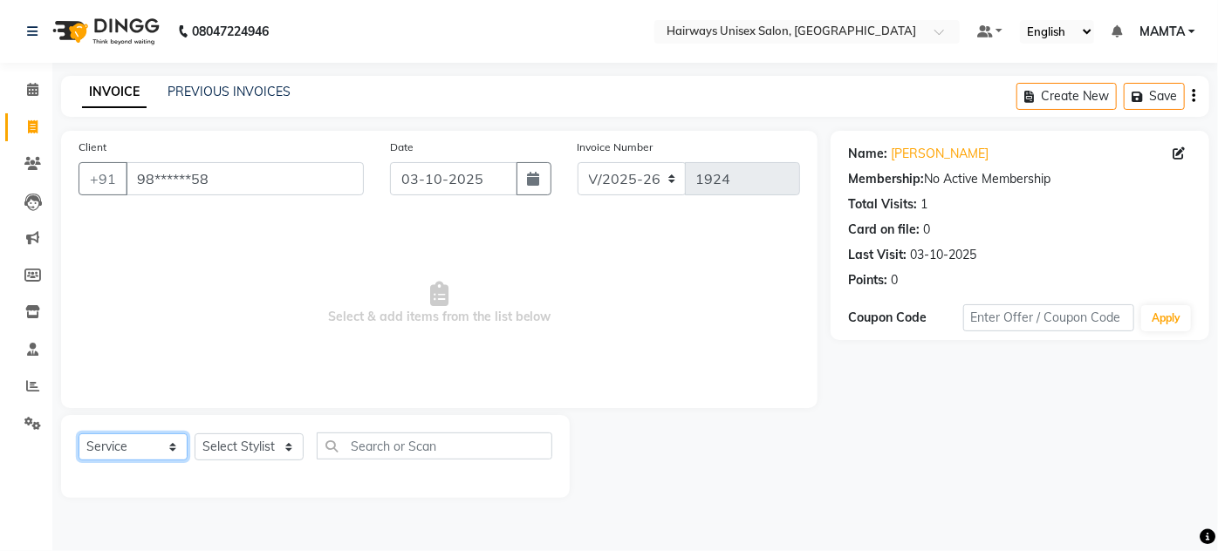
click at [134, 450] on select "Select Service Product Membership Package Voucher Prepaid Gift Card" at bounding box center [133, 447] width 109 height 27
select select "membership"
click at [79, 434] on select "Select Service Product Membership Package Voucher Prepaid Gift Card" at bounding box center [133, 447] width 109 height 27
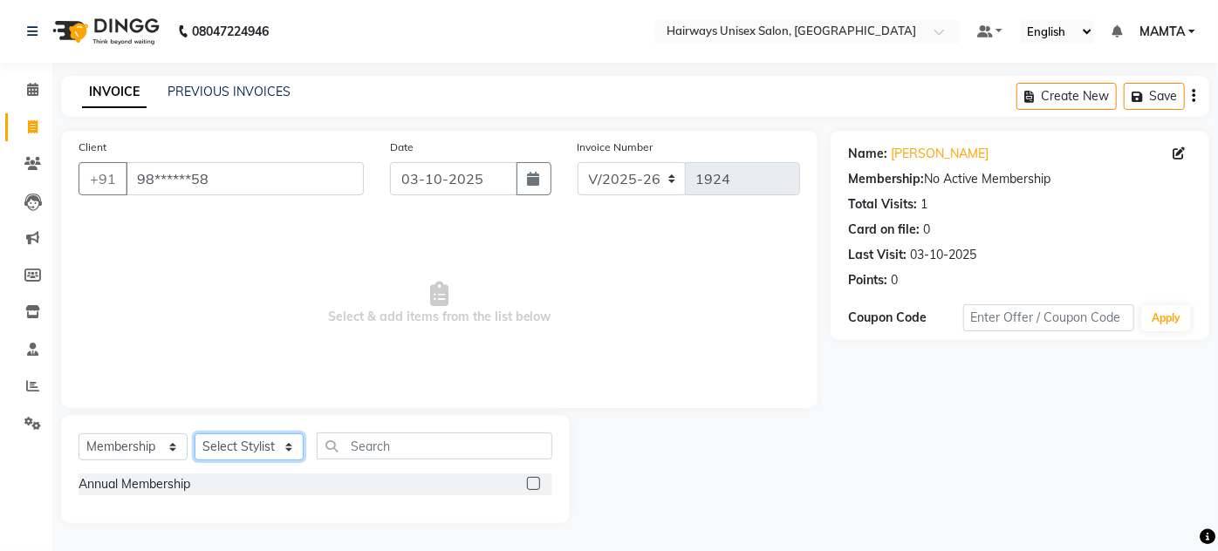
click at [265, 451] on select "Select Stylist [PERSON_NAME] [PERSON_NAME] [PERSON_NAME] MAMTA POOJA [PERSON_NA…" at bounding box center [249, 447] width 109 height 27
select select "80493"
click at [195, 434] on select "Select Stylist [PERSON_NAME] [PERSON_NAME] [PERSON_NAME] MAMTA POOJA [PERSON_NA…" at bounding box center [249, 447] width 109 height 27
click at [531, 481] on label at bounding box center [533, 483] width 13 height 13
click at [531, 481] on input "checkbox" at bounding box center [532, 484] width 11 height 11
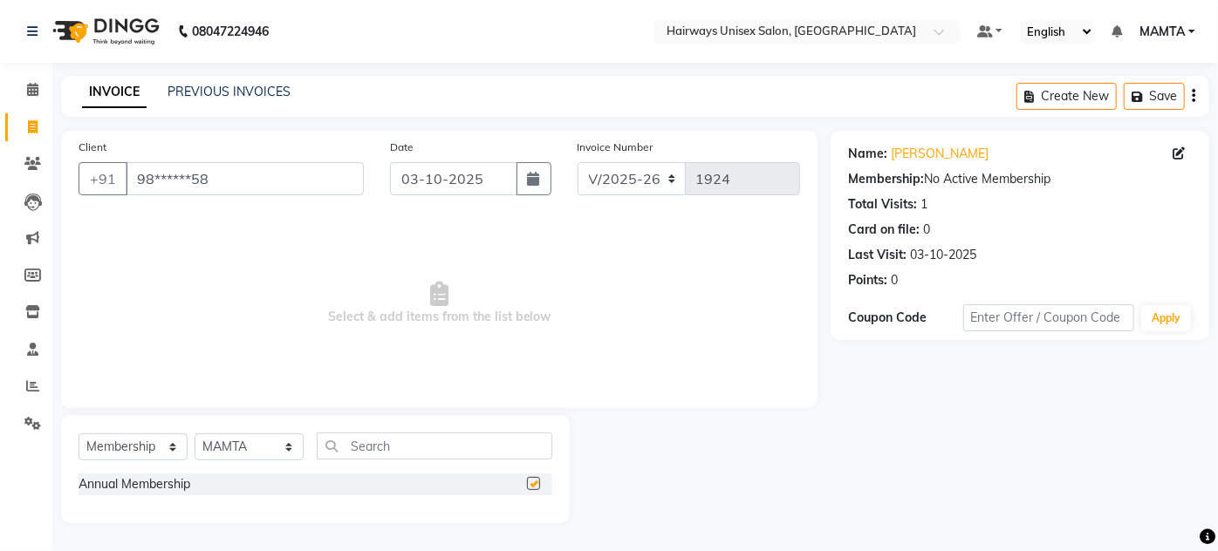
select select "select"
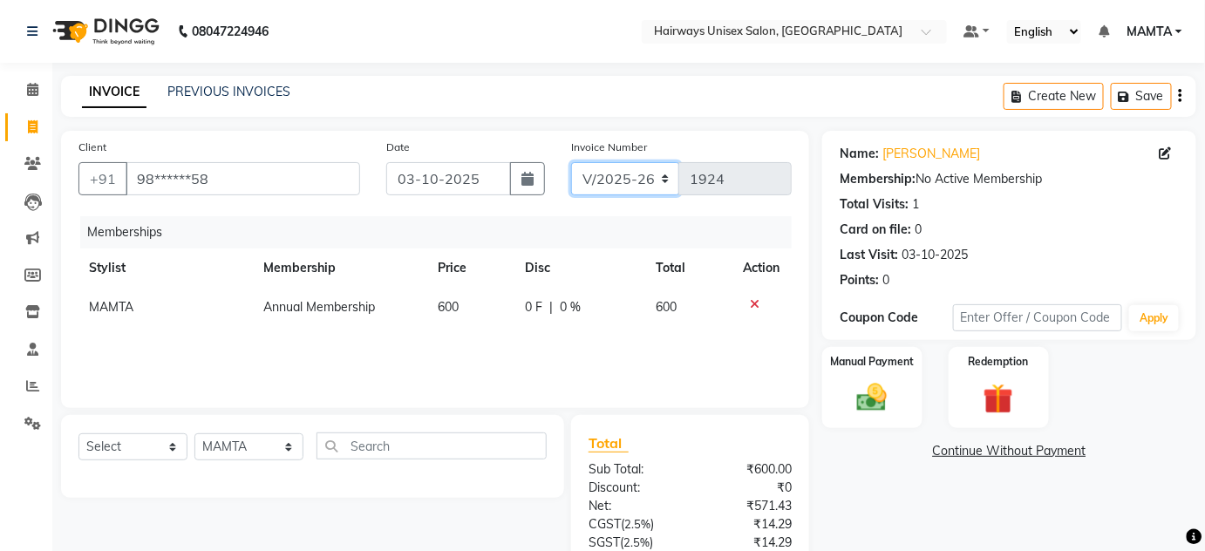
click at [616, 169] on select "INV/25-26 V/2025-26" at bounding box center [625, 178] width 109 height 33
select select "8645"
click at [571, 162] on select "INV/25-26 V/2025-26" at bounding box center [625, 178] width 109 height 33
type input "0875"
click at [1181, 96] on icon "button" at bounding box center [1180, 96] width 3 height 1
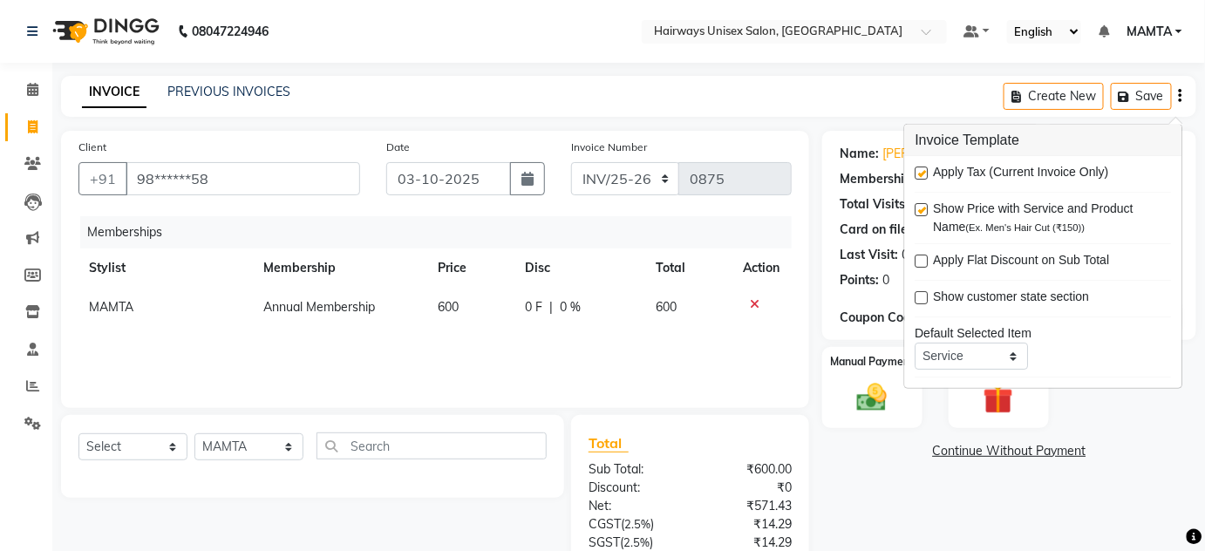
click at [925, 173] on label at bounding box center [922, 173] width 13 height 13
click at [925, 173] on input "checkbox" at bounding box center [921, 173] width 11 height 11
checkbox input "false"
click at [836, 90] on div "INVOICE PREVIOUS INVOICES Create New Save" at bounding box center [629, 96] width 1136 height 41
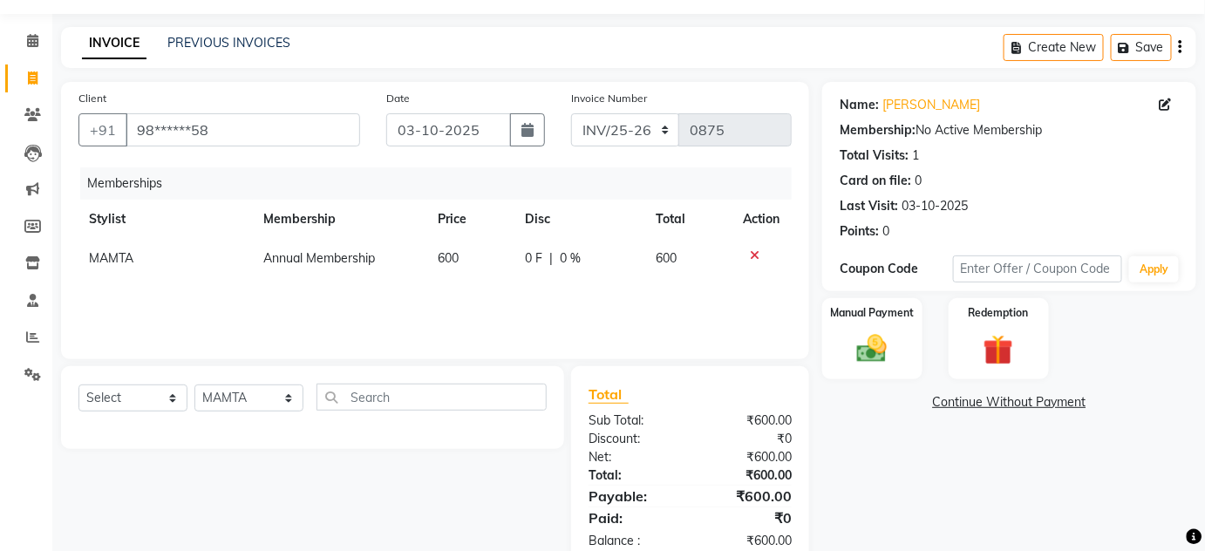
scroll to position [91, 0]
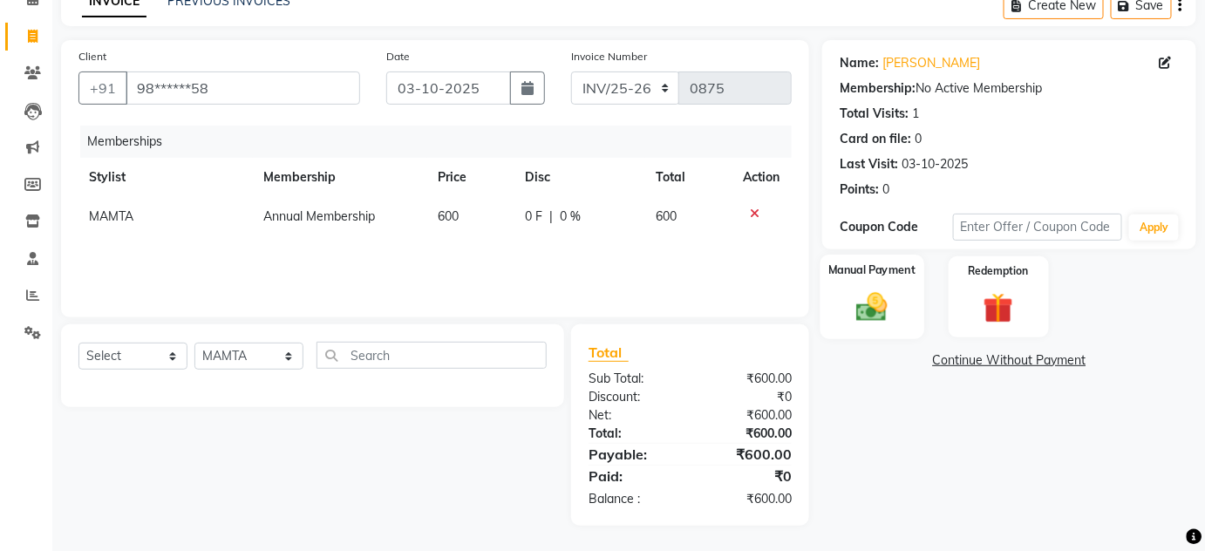
click at [881, 317] on img at bounding box center [872, 308] width 51 height 36
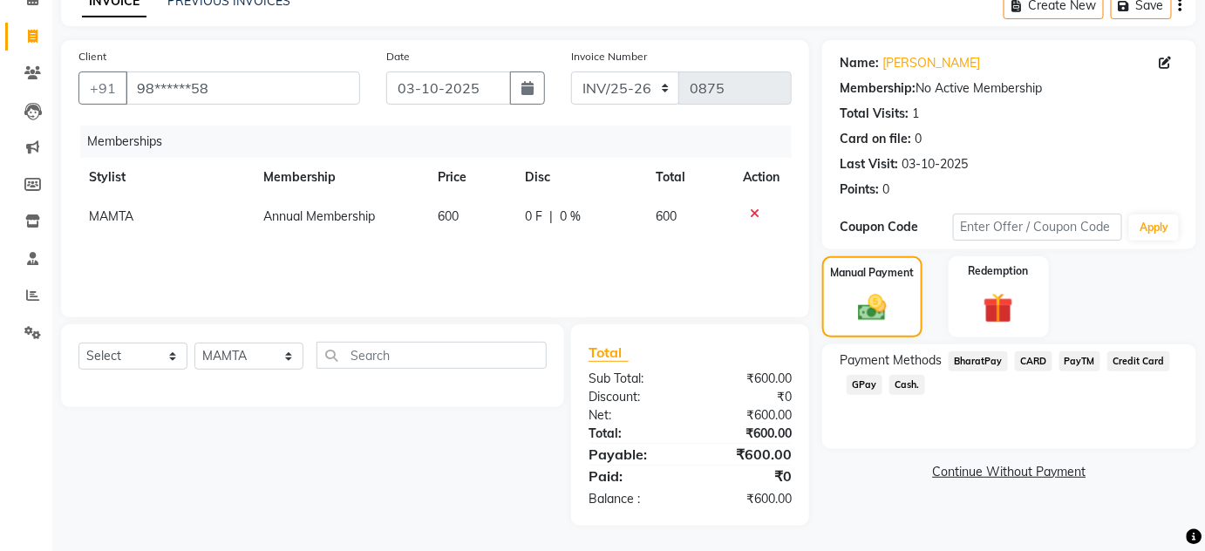
click at [895, 379] on span "Cash." at bounding box center [908, 385] width 36 height 20
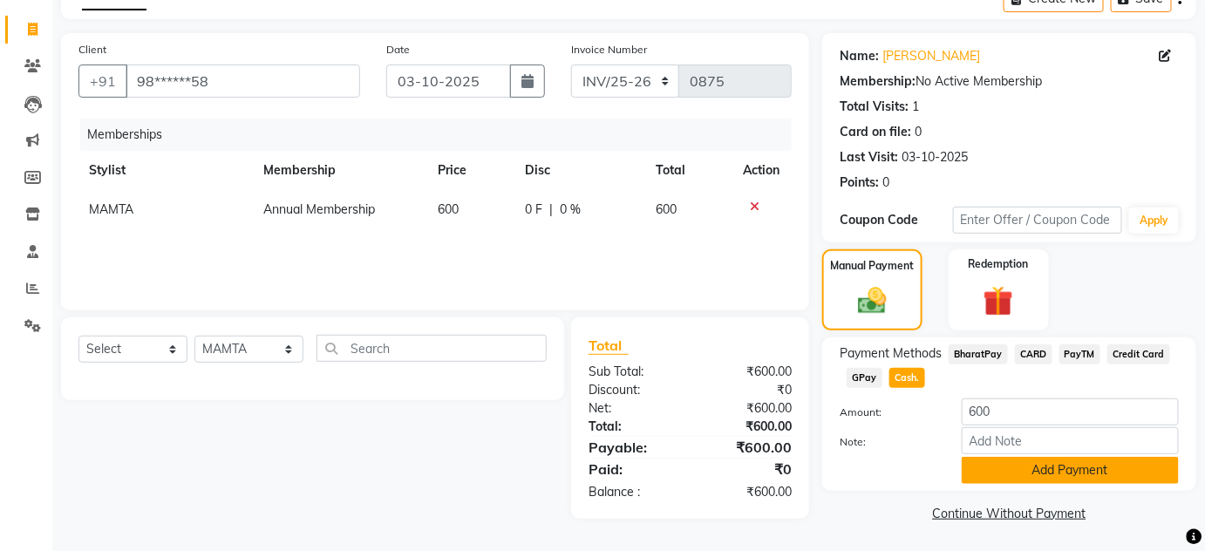
click at [987, 458] on button "Add Payment" at bounding box center [1070, 470] width 217 height 27
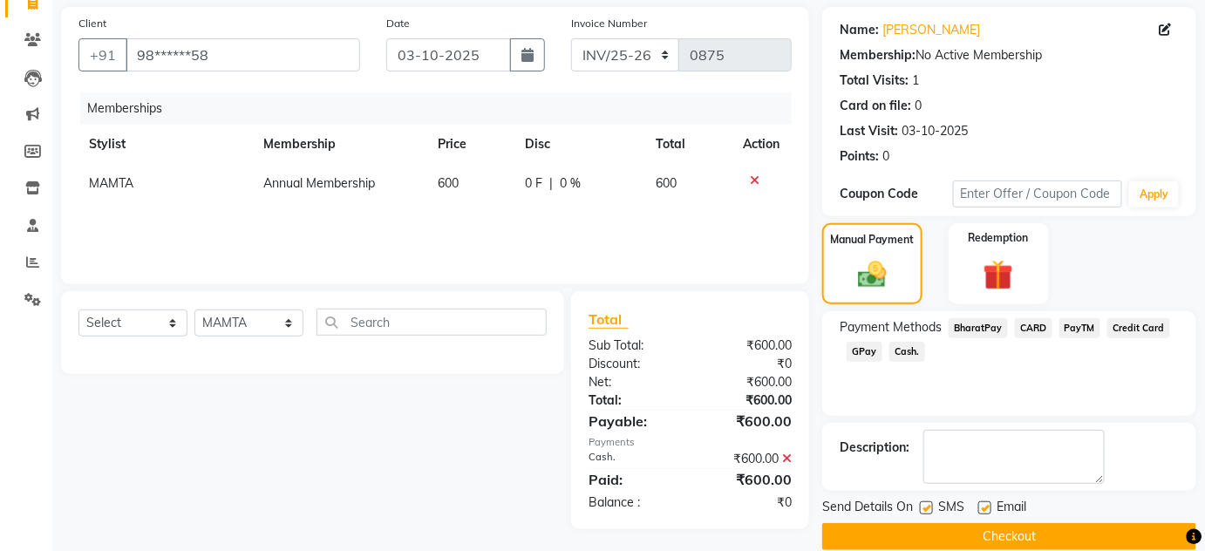
scroll to position [147, 0]
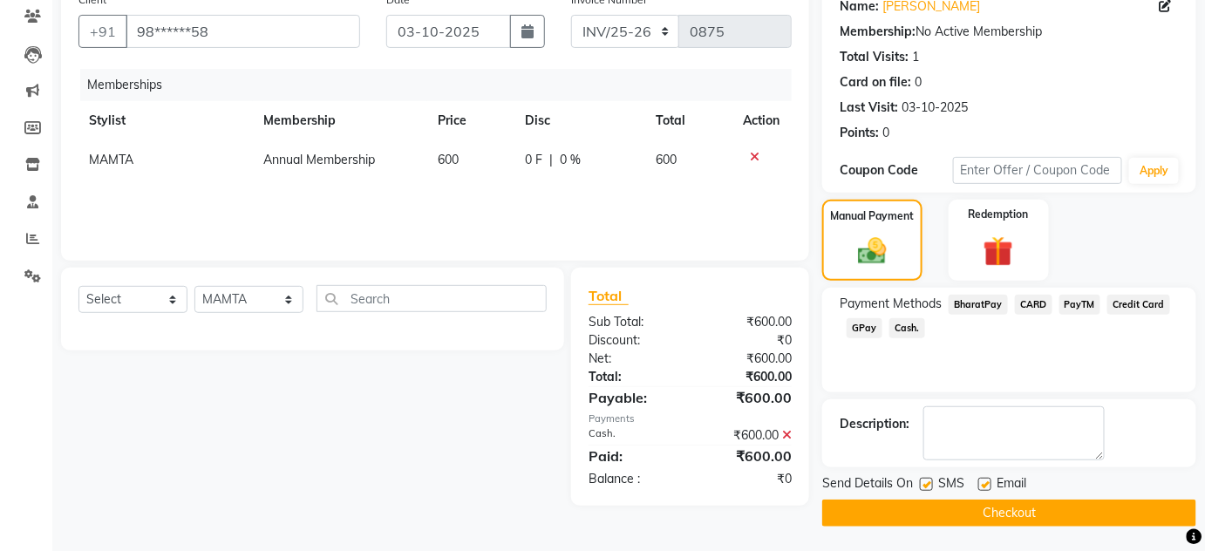
click at [997, 509] on button "Checkout" at bounding box center [1010, 513] width 374 height 27
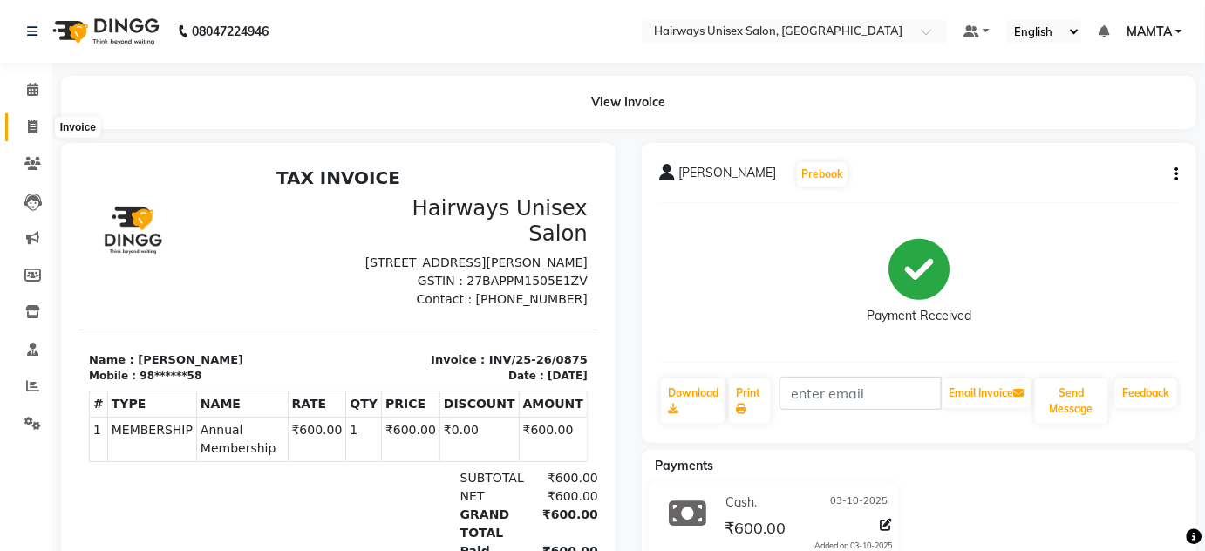
click at [44, 135] on span at bounding box center [32, 128] width 31 height 20
select select "8320"
select select "service"
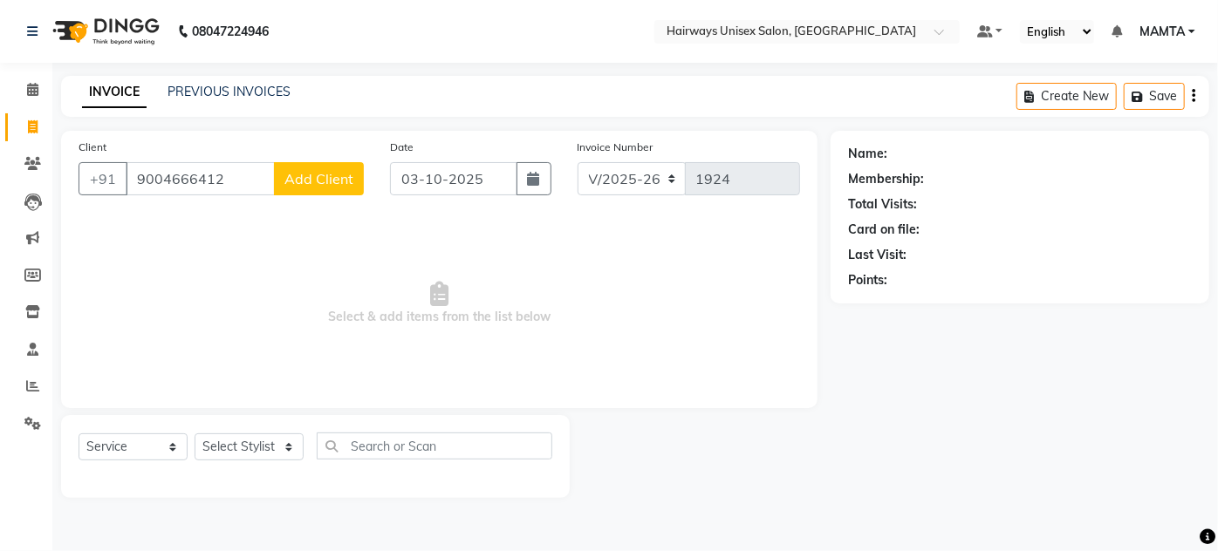
type input "9004666412"
click at [309, 173] on span "Add Client" at bounding box center [318, 178] width 69 height 17
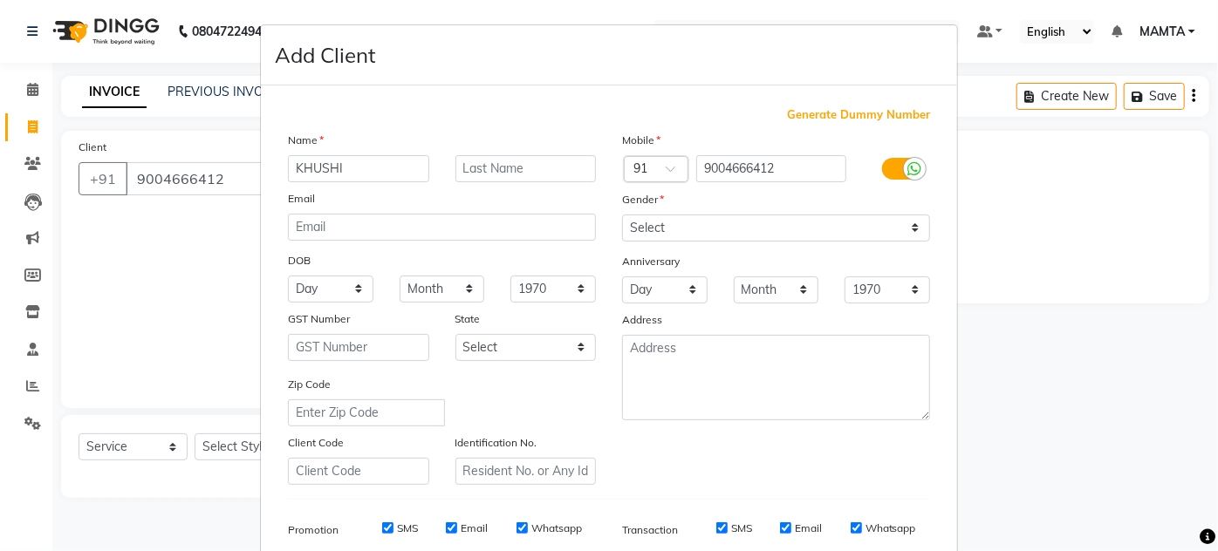
type input "KHUSHI"
drag, startPoint x: 690, startPoint y: 222, endPoint x: 682, endPoint y: 228, distance: 9.9
click at [690, 222] on select "Select Male Female Other Prefer Not To Say" at bounding box center [776, 228] width 308 height 27
select select "female"
click at [622, 215] on select "Select Male Female Other Prefer Not To Say" at bounding box center [776, 228] width 308 height 27
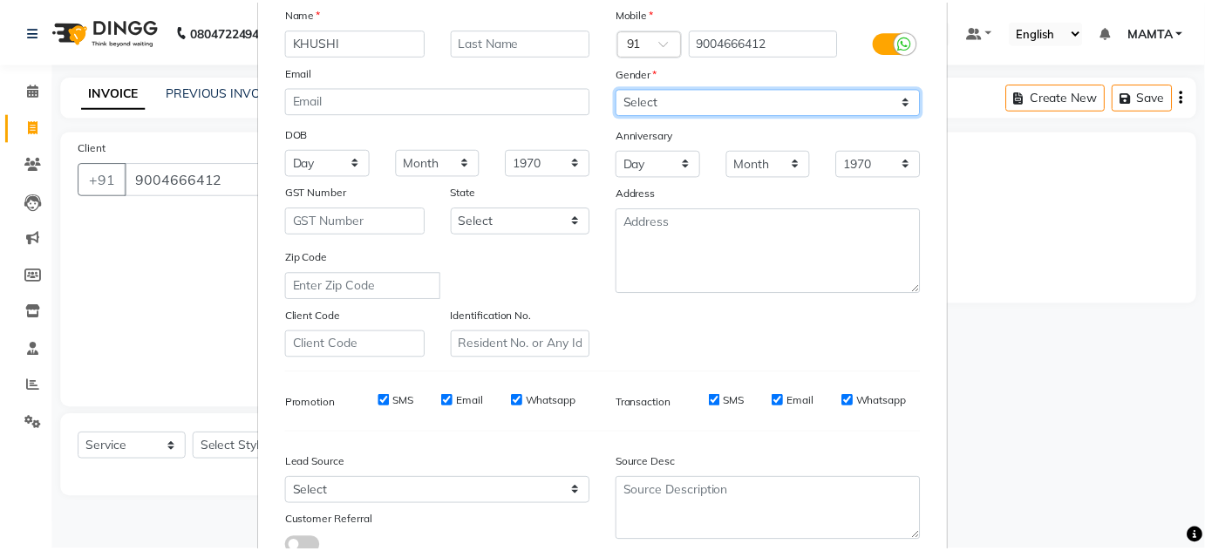
scroll to position [253, 0]
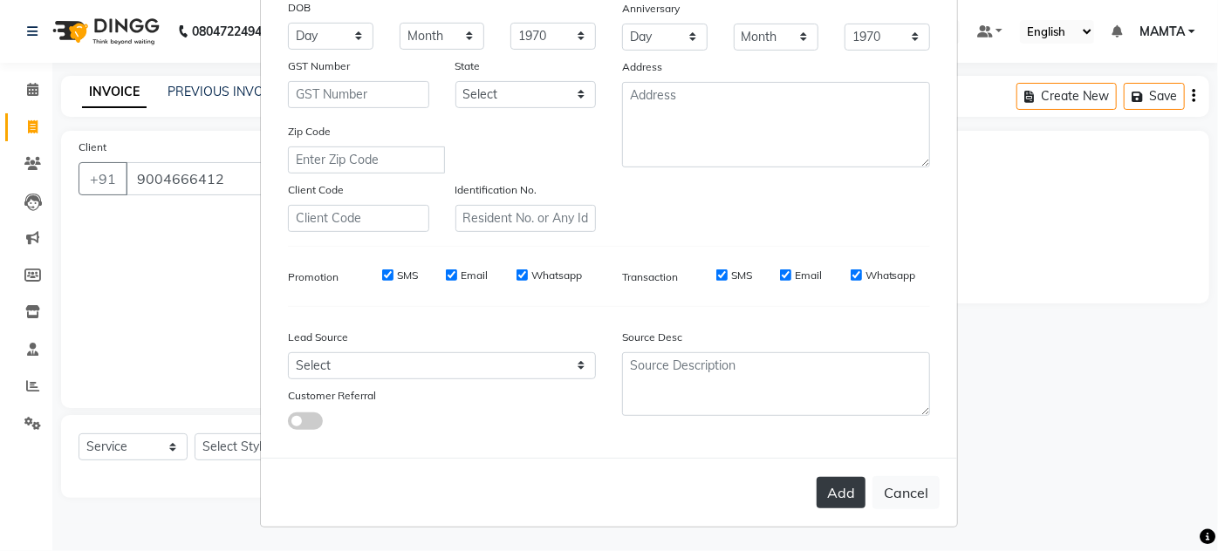
click at [825, 496] on button "Add" at bounding box center [840, 492] width 49 height 31
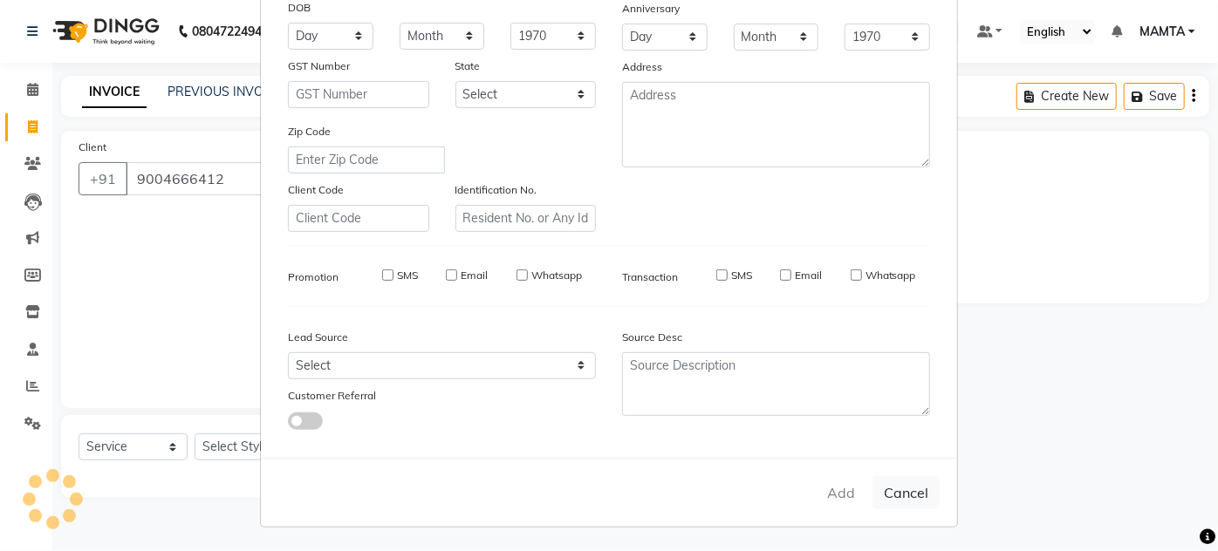
type input "90******12"
select select
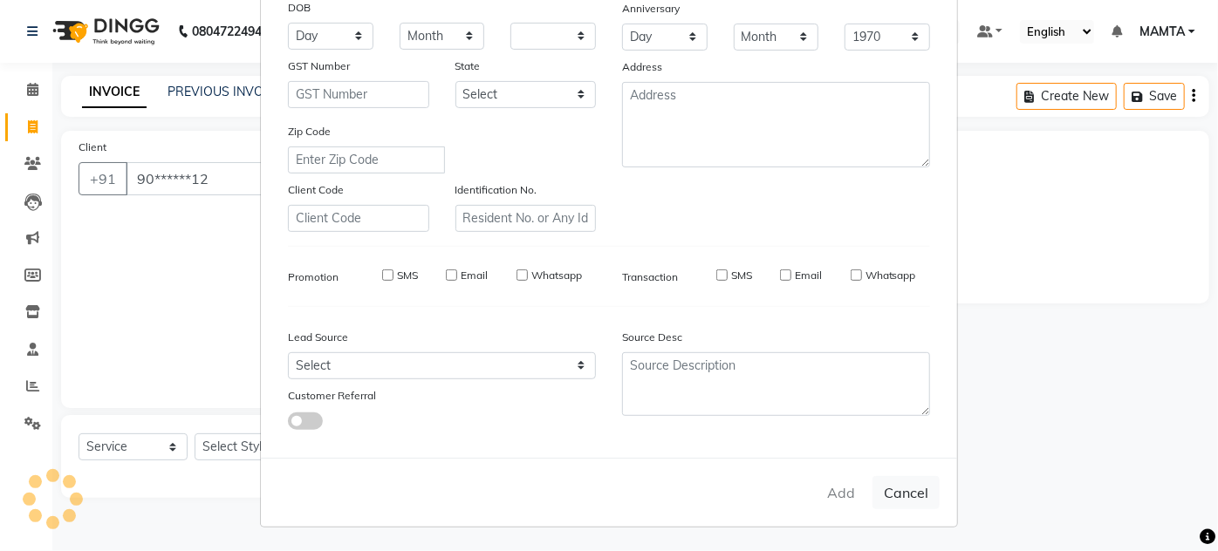
select select
checkbox input "false"
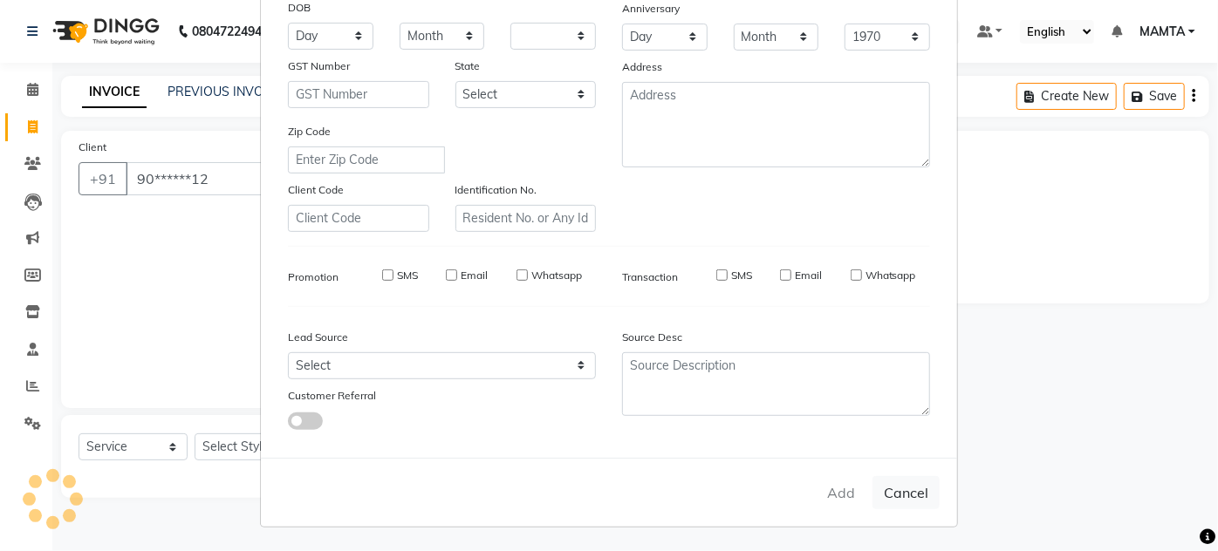
checkbox input "false"
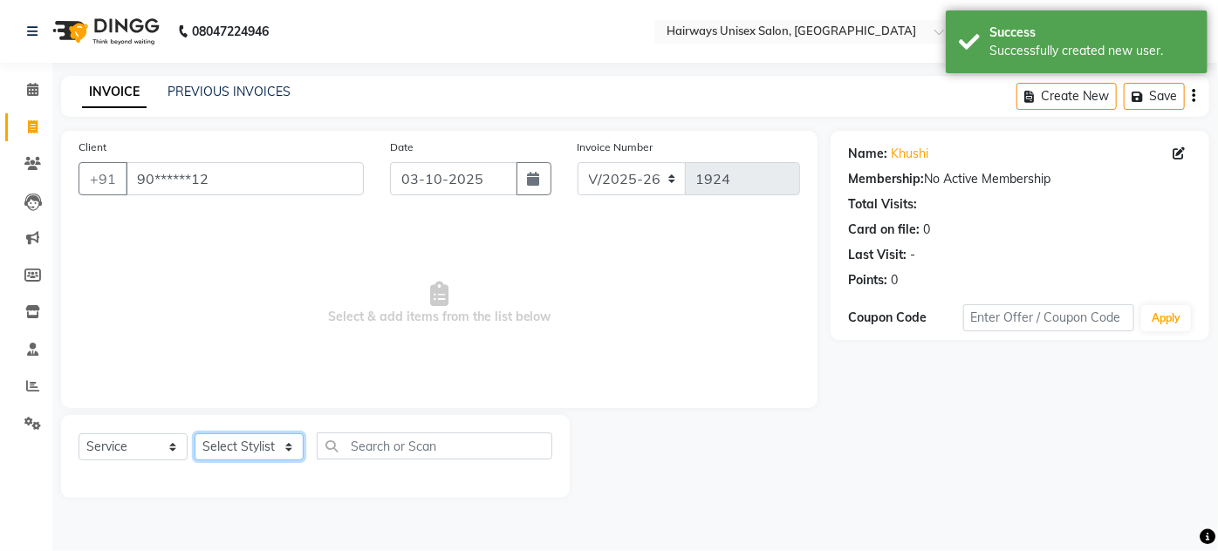
click at [246, 434] on select "Select Stylist [PERSON_NAME] [PERSON_NAME] [PERSON_NAME] MAMTA POOJA [PERSON_NA…" at bounding box center [249, 447] width 109 height 27
select select "80511"
click at [195, 434] on select "Select Stylist [PERSON_NAME] [PERSON_NAME] [PERSON_NAME] MAMTA POOJA [PERSON_NA…" at bounding box center [249, 447] width 109 height 27
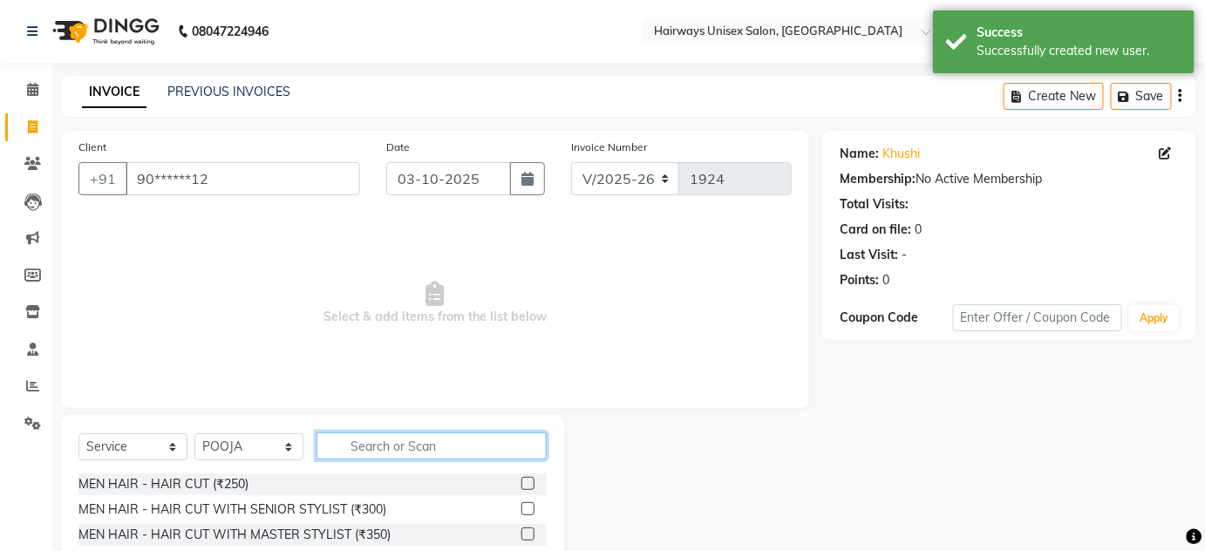
click at [391, 459] on input "text" at bounding box center [432, 446] width 230 height 27
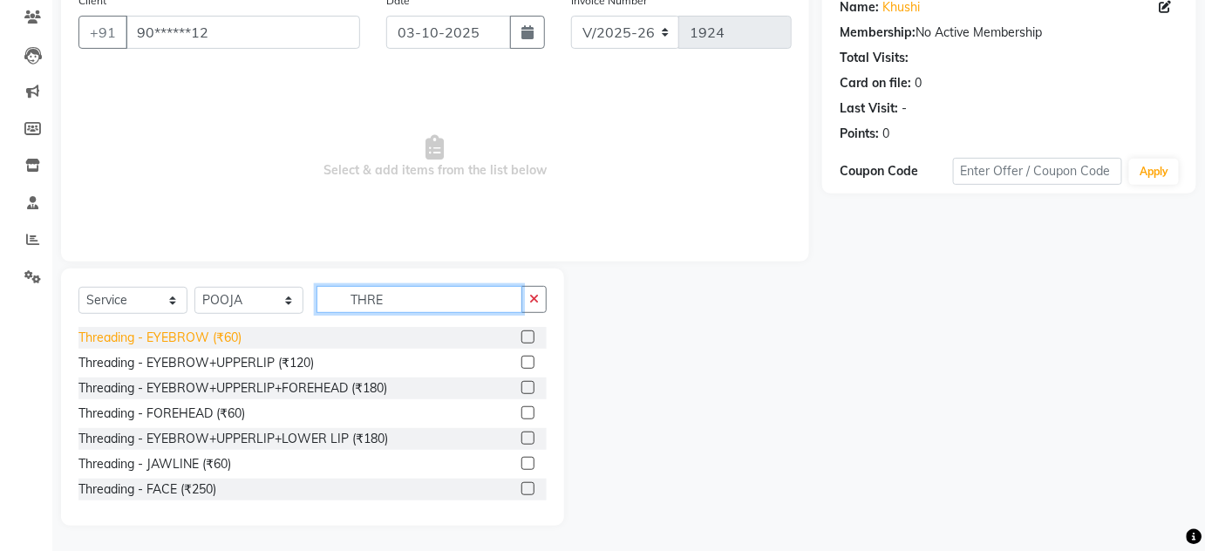
type input "THRE"
click at [180, 340] on div "Threading - EYEBROW (₹60)" at bounding box center [160, 338] width 163 height 18
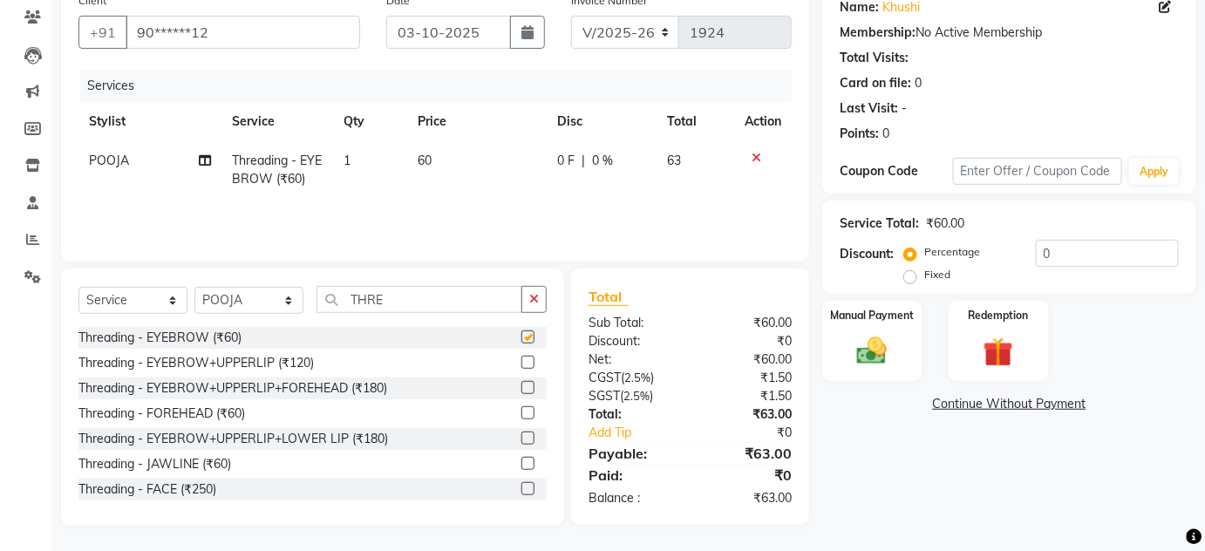
checkbox input "false"
click at [886, 336] on img at bounding box center [872, 351] width 51 height 36
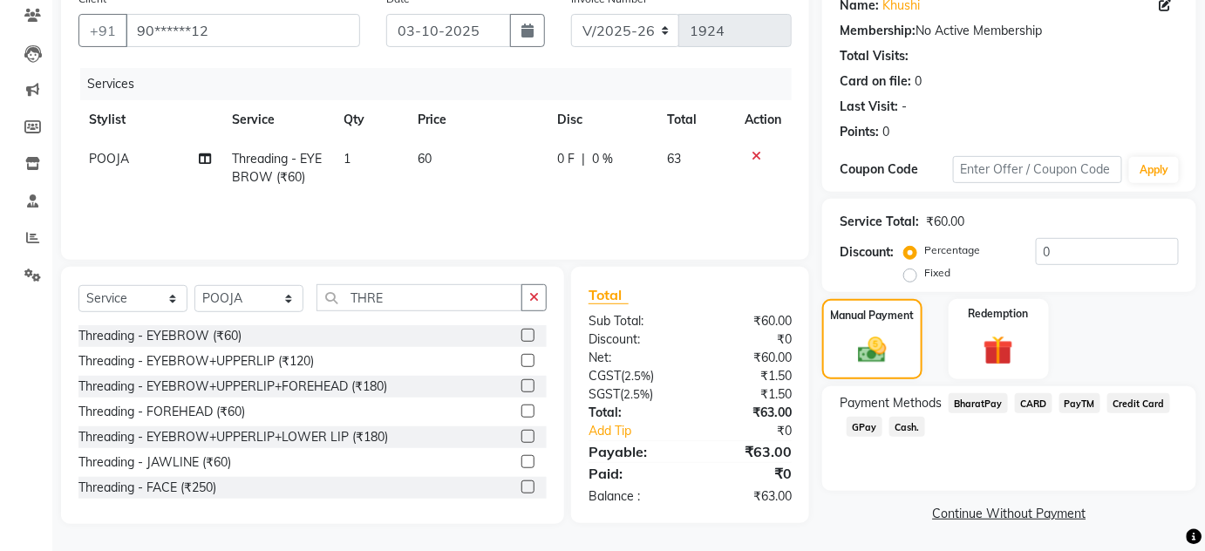
scroll to position [149, 0]
click at [867, 426] on span "GPay" at bounding box center [865, 426] width 36 height 20
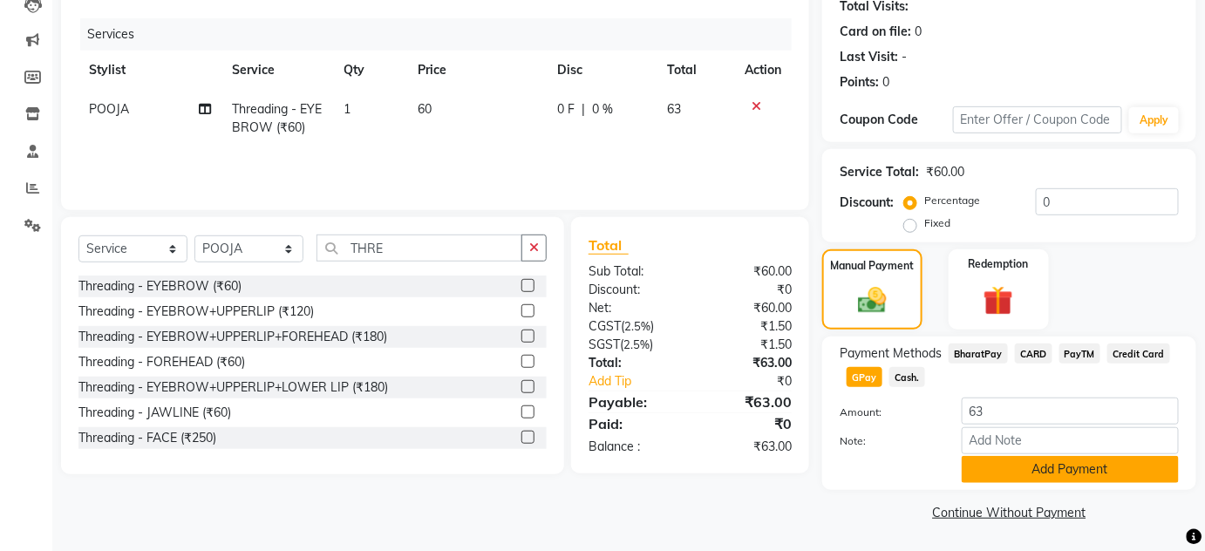
click at [1070, 474] on button "Add Payment" at bounding box center [1070, 469] width 217 height 27
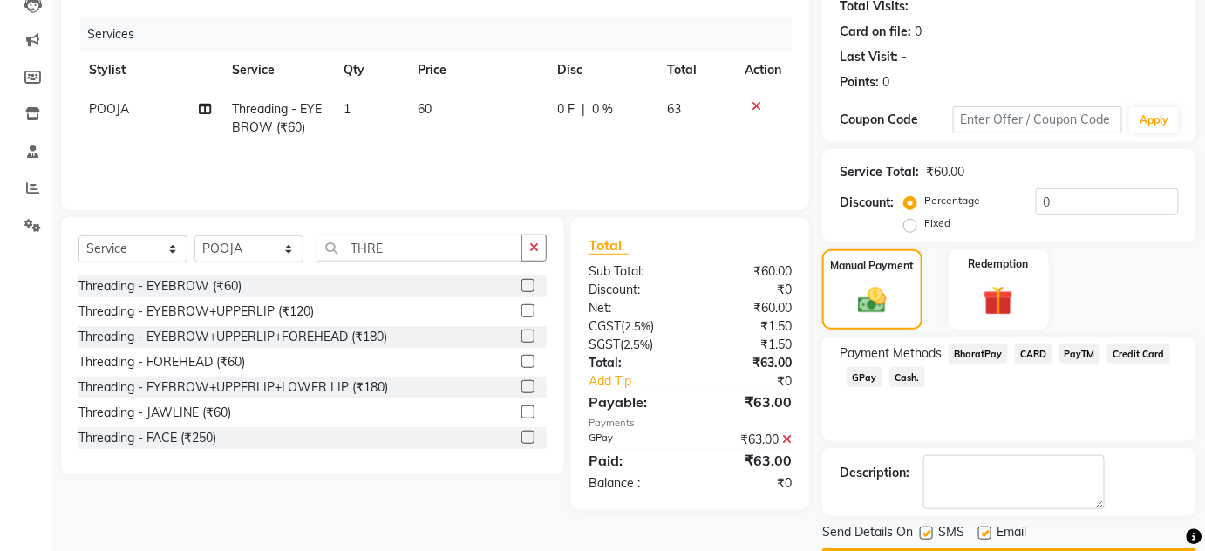
scroll to position [247, 0]
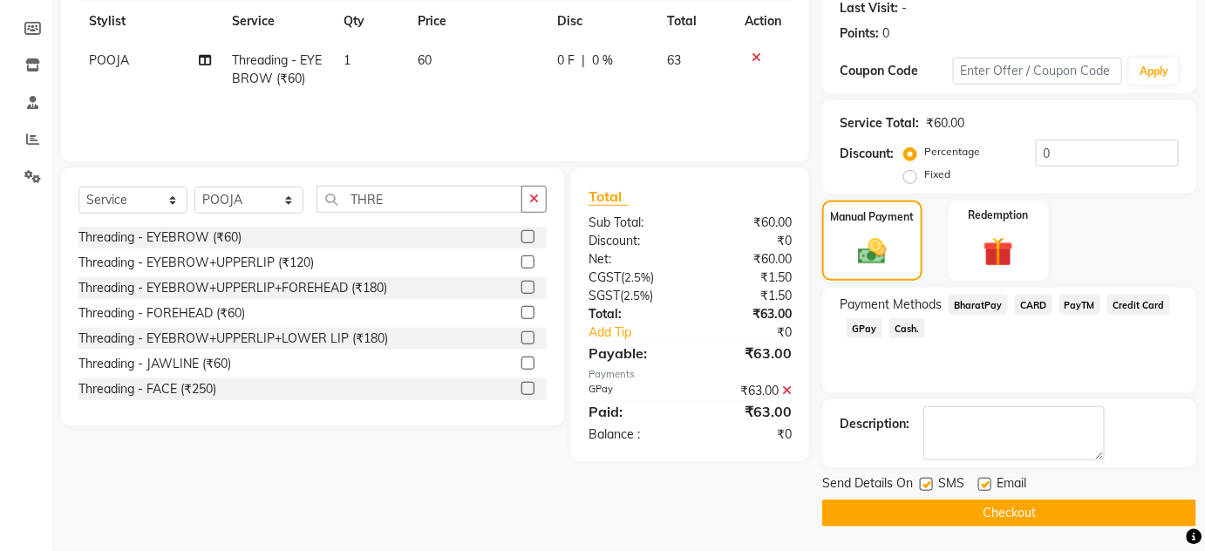
click at [918, 478] on div "Send Details On SMS Email" at bounding box center [1010, 485] width 374 height 22
click at [932, 483] on div "SMS" at bounding box center [949, 485] width 58 height 22
click at [932, 484] on label at bounding box center [926, 484] width 13 height 13
click at [932, 484] on input "checkbox" at bounding box center [925, 485] width 11 height 11
checkbox input "false"
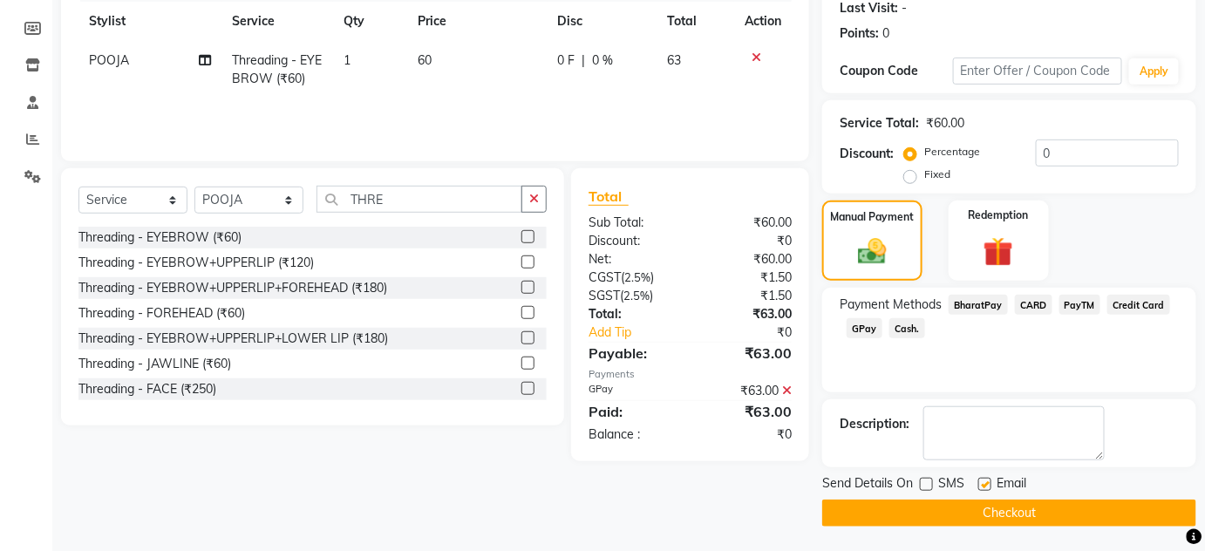
drag, startPoint x: 977, startPoint y: 480, endPoint x: 986, endPoint y: 502, distance: 23.5
click at [978, 481] on div "Send Details On SMS Email" at bounding box center [1010, 485] width 374 height 22
click at [988, 507] on button "Checkout" at bounding box center [1010, 513] width 374 height 27
